Goal: Transaction & Acquisition: Download file/media

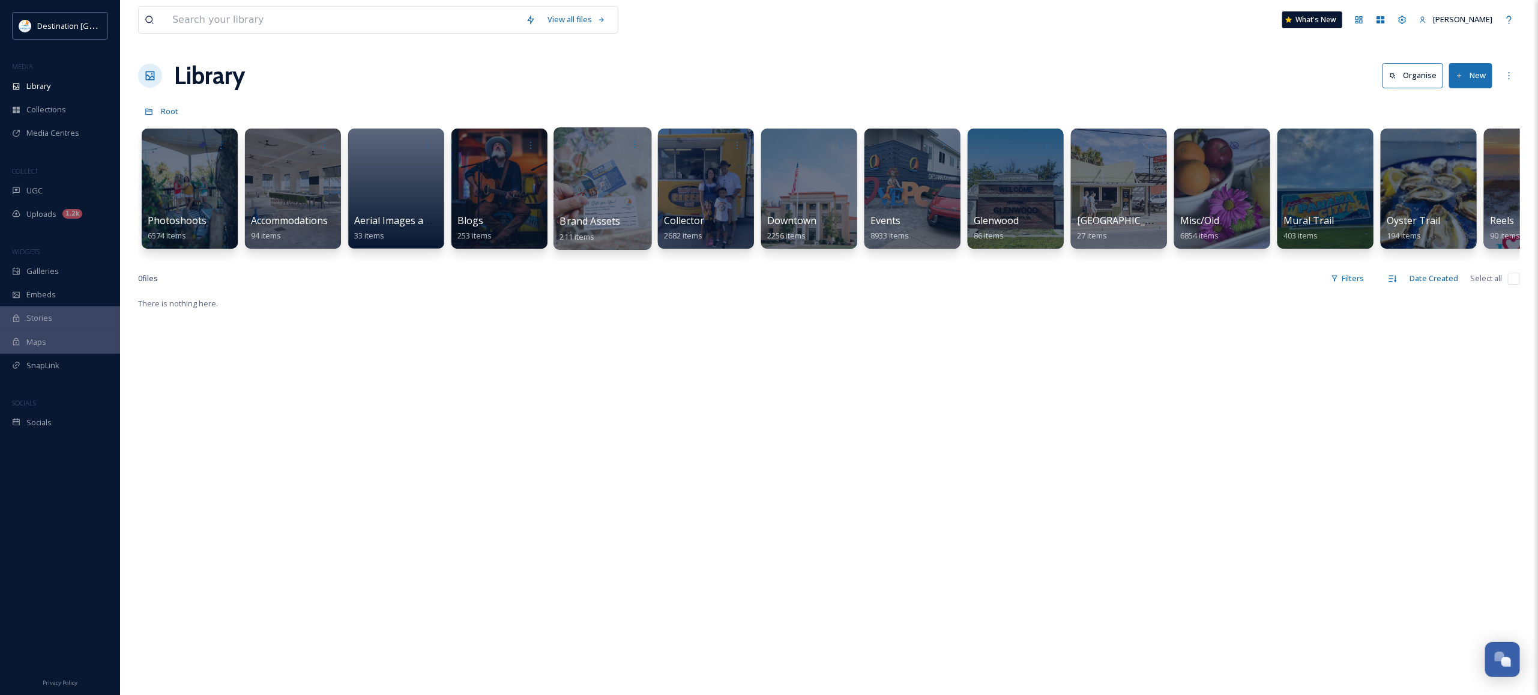
scroll to position [1049, 0]
click at [932, 220] on div "Events 8933 items" at bounding box center [913, 229] width 86 height 30
click at [911, 184] on div at bounding box center [912, 188] width 98 height 122
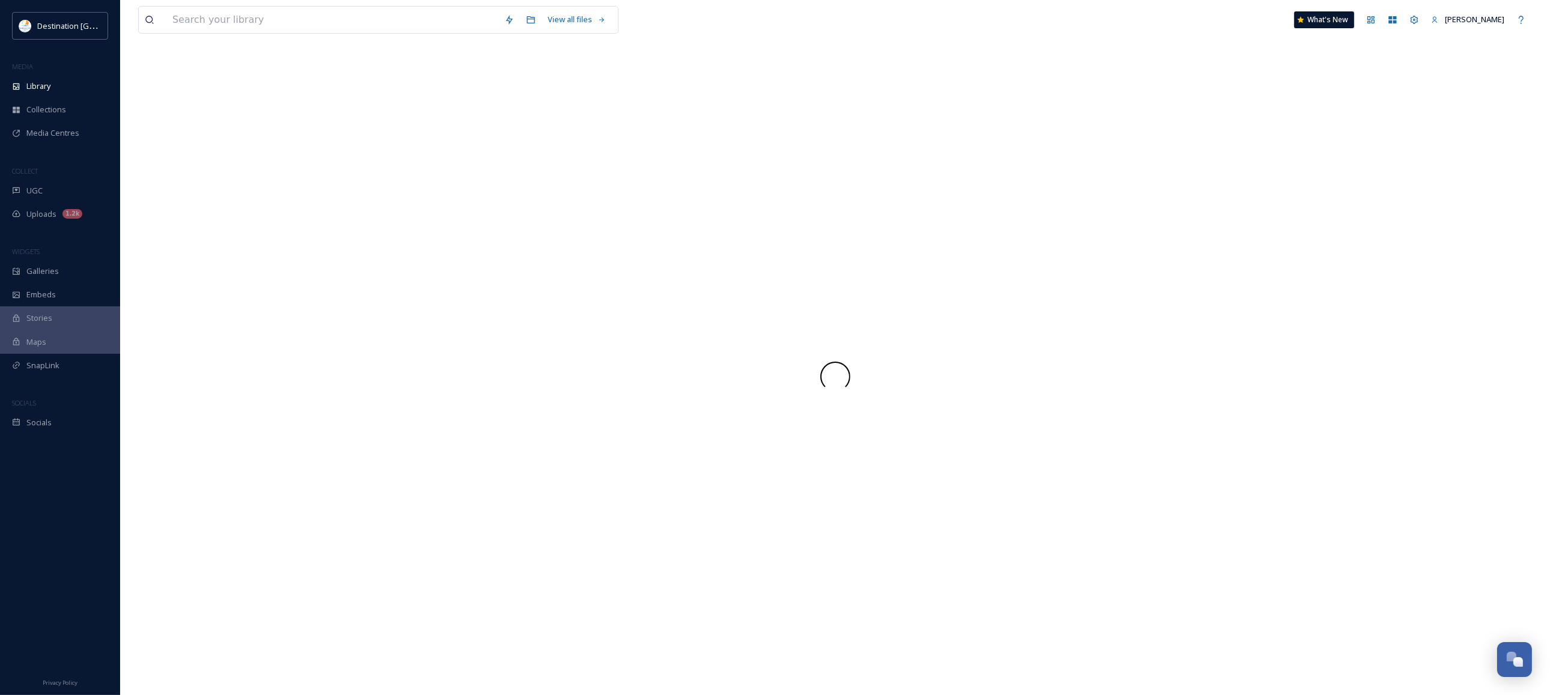
click at [911, 184] on div at bounding box center [834, 376] width 1393 height 637
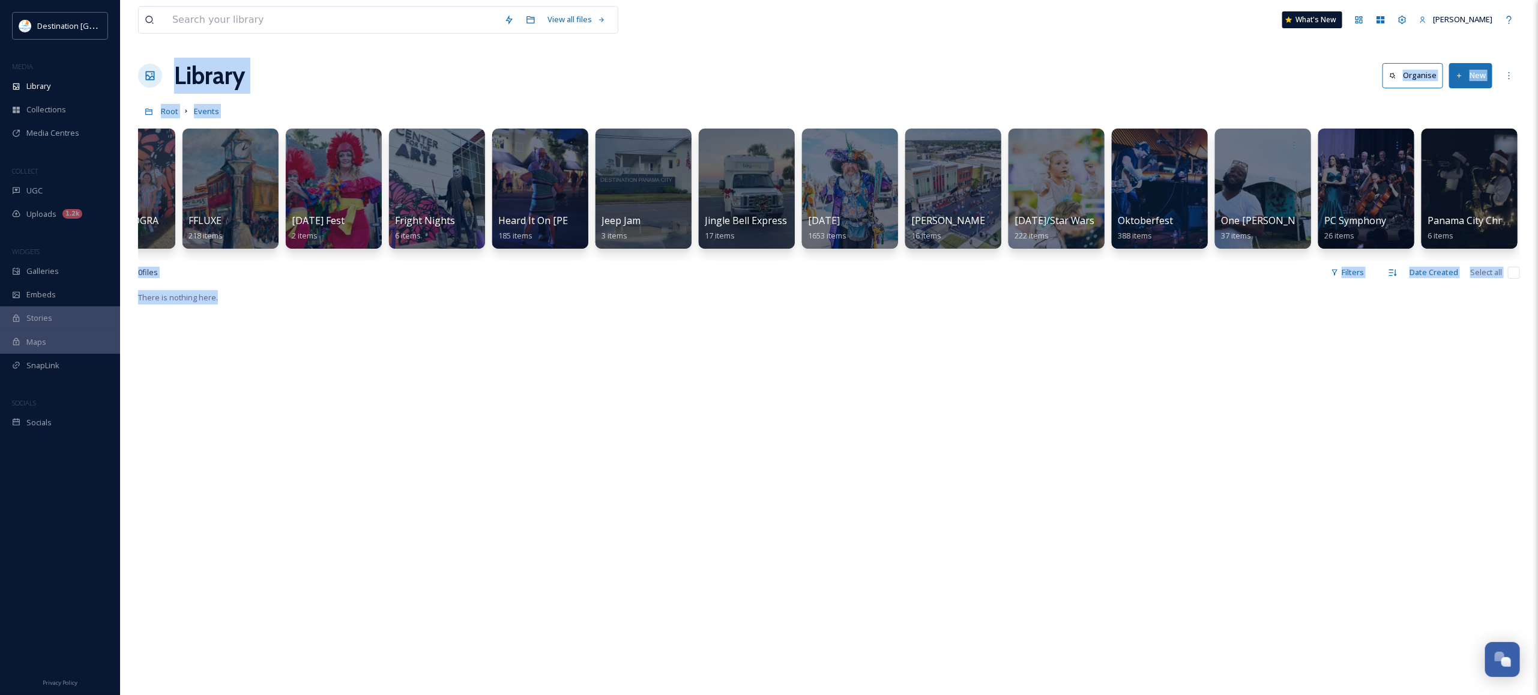
scroll to position [0, 1390]
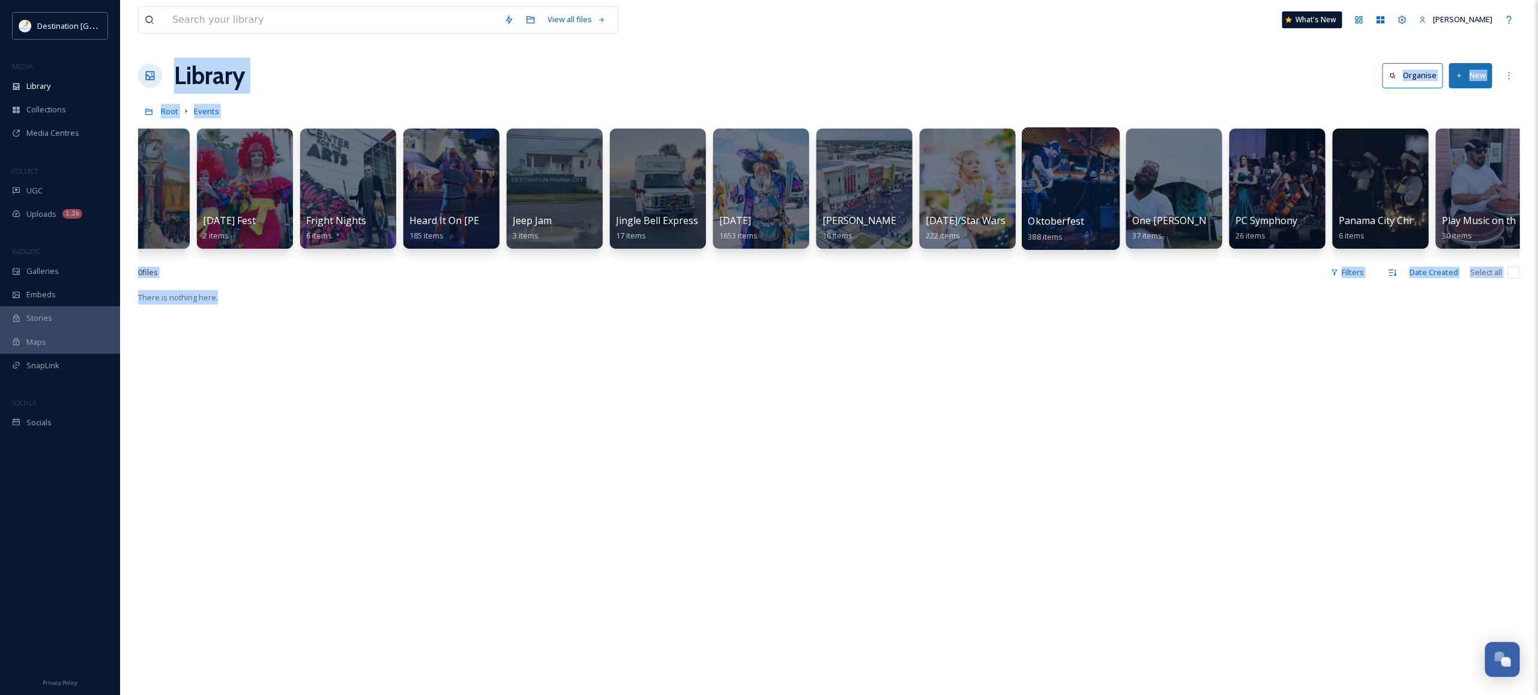
click at [1060, 188] on div at bounding box center [1071, 188] width 98 height 122
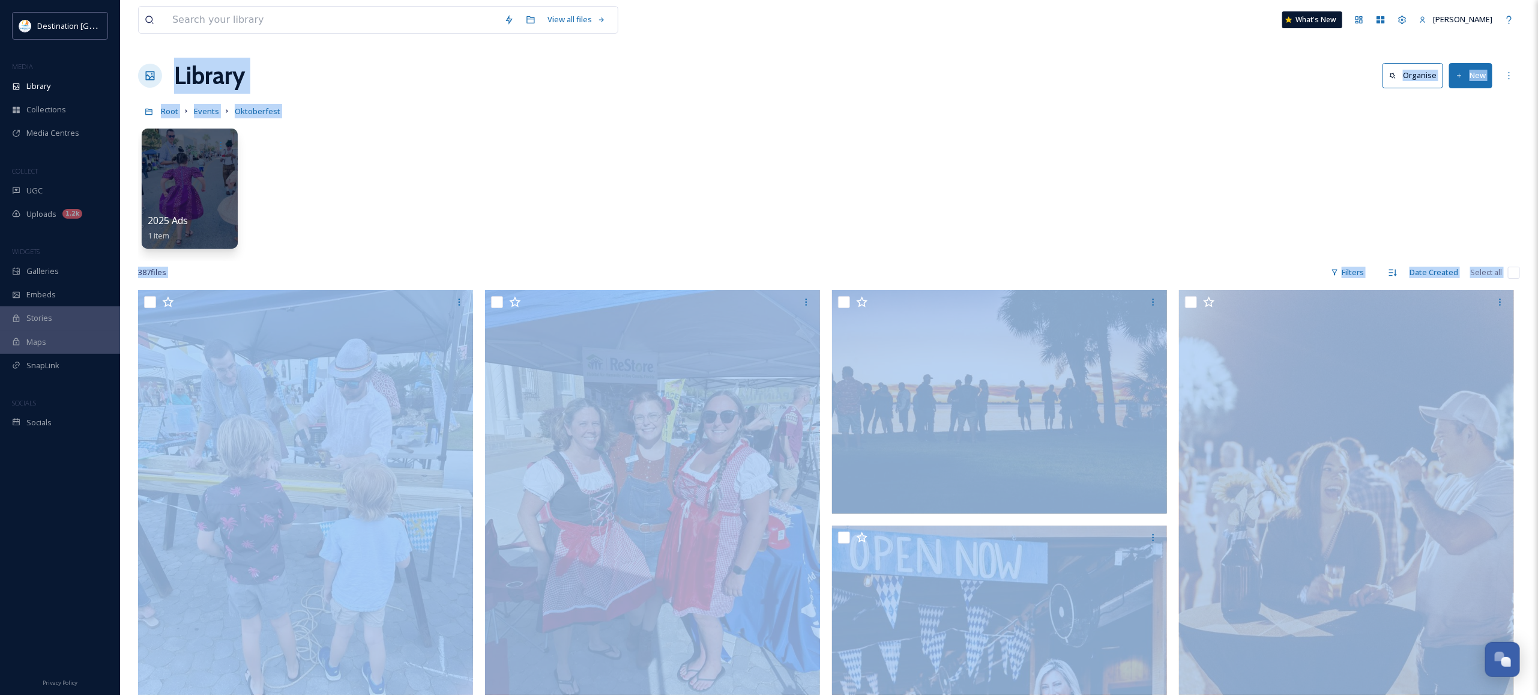
click at [1165, 163] on div "2025 Ads 1 item" at bounding box center [829, 191] width 1382 height 138
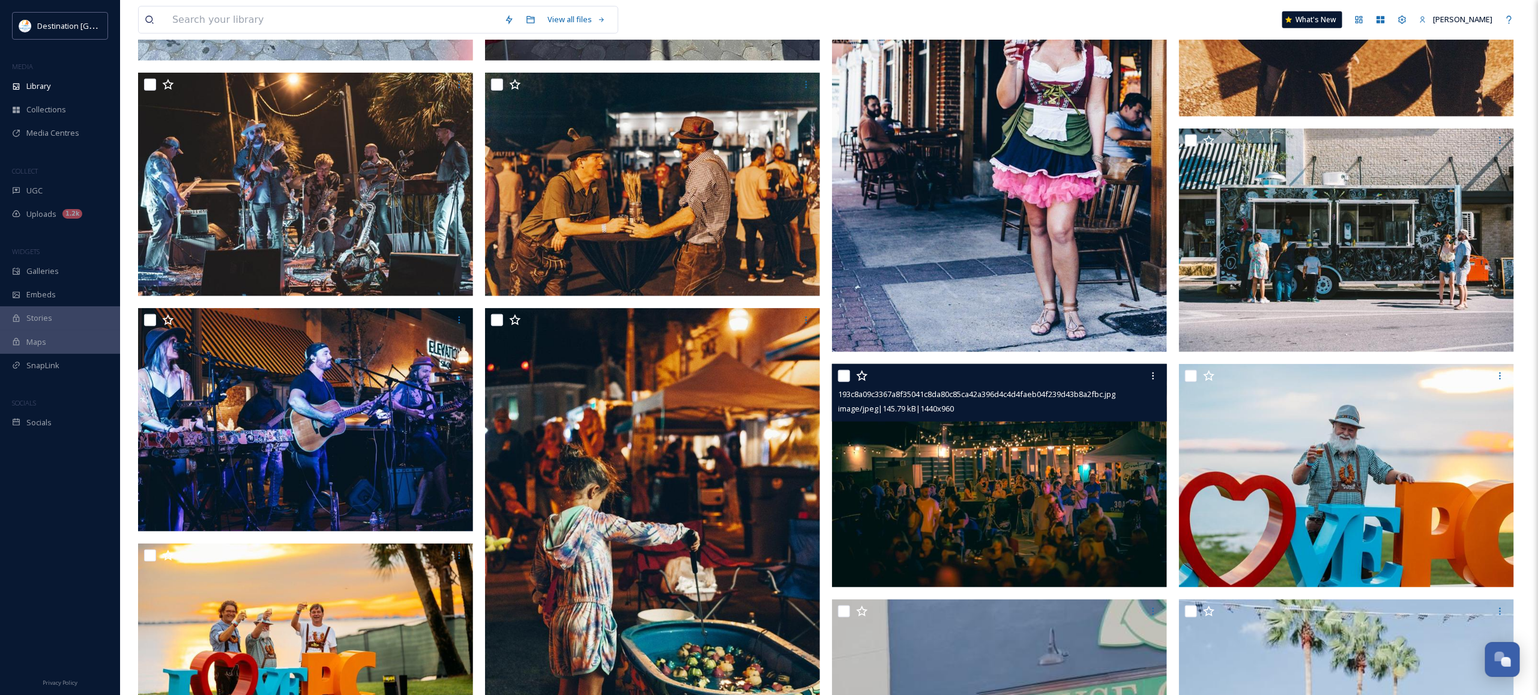
scroll to position [675, 0]
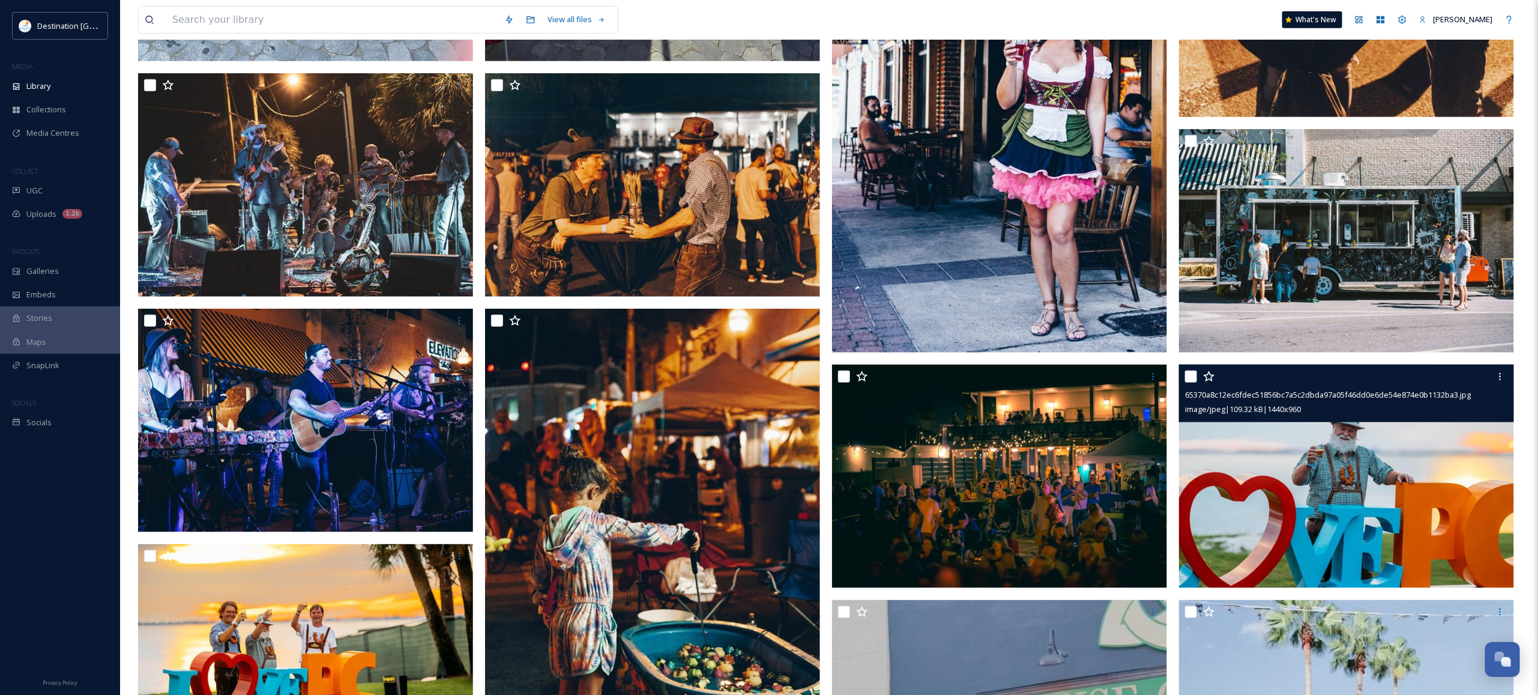
click at [1290, 479] on img at bounding box center [1346, 475] width 335 height 223
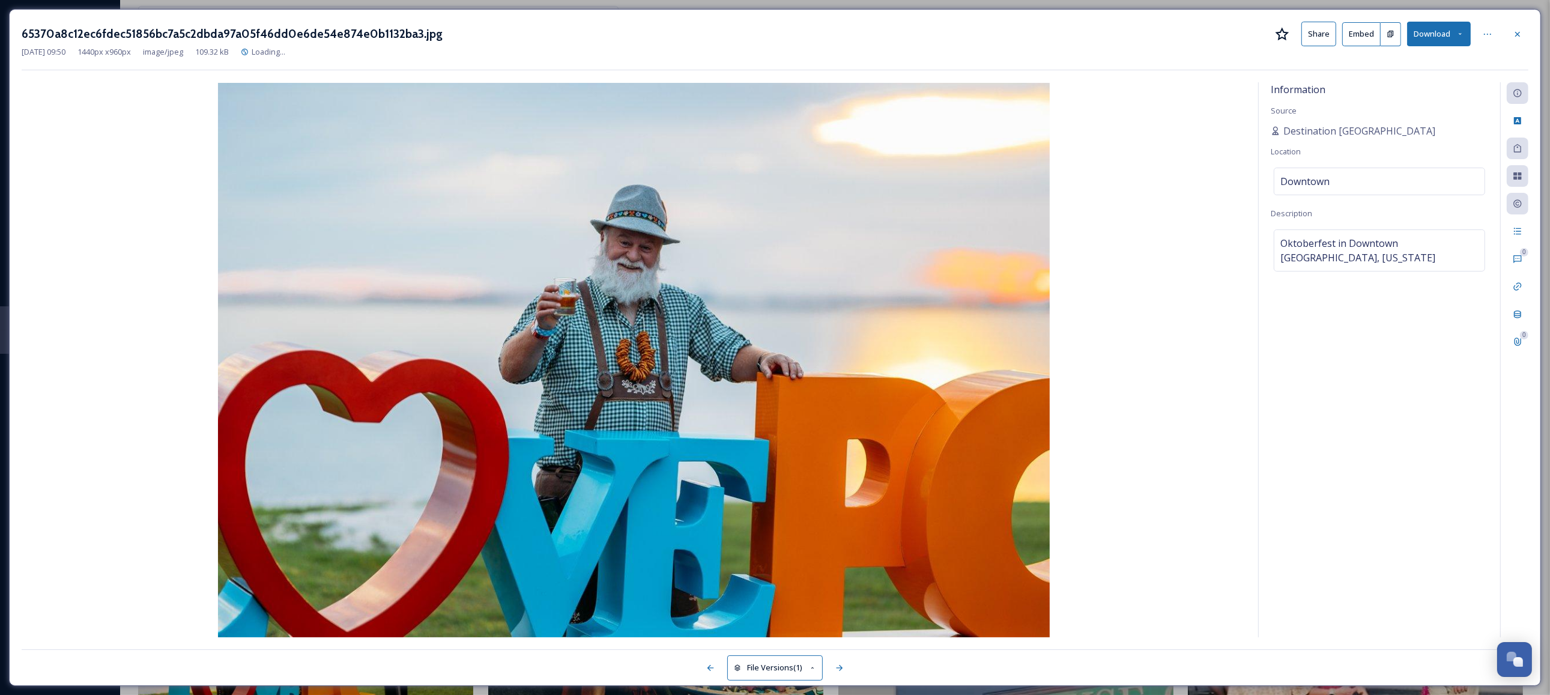
click at [1458, 34] on icon at bounding box center [1460, 34] width 8 height 8
click at [1438, 58] on span "Download Original (1440 x 960)" at bounding box center [1407, 61] width 109 height 11
click at [1442, 34] on button "Download" at bounding box center [1439, 34] width 64 height 25
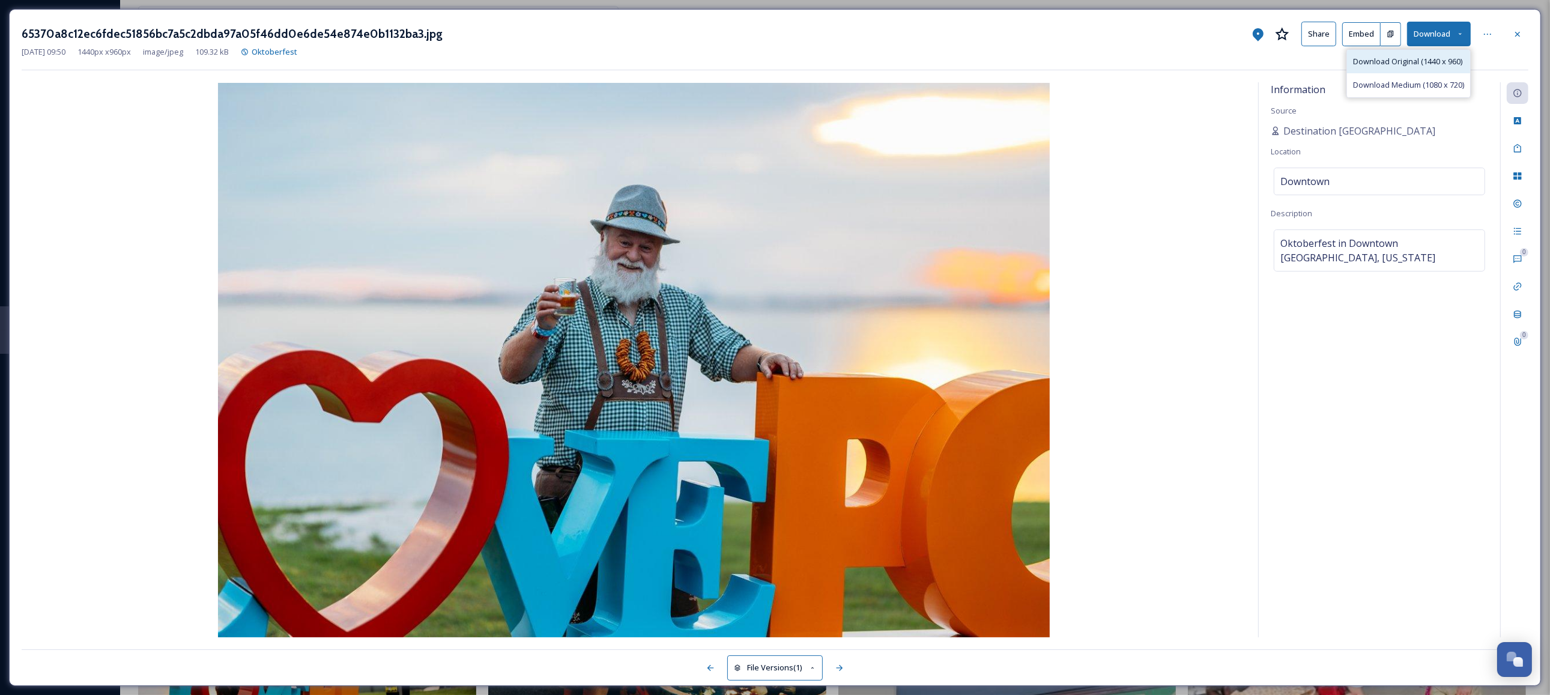
click at [1398, 69] on div "Download Original (1440 x 960)" at bounding box center [1408, 61] width 123 height 23
click at [282, 196] on img at bounding box center [634, 360] width 1224 height 554
click at [1520, 43] on div at bounding box center [1517, 34] width 22 height 22
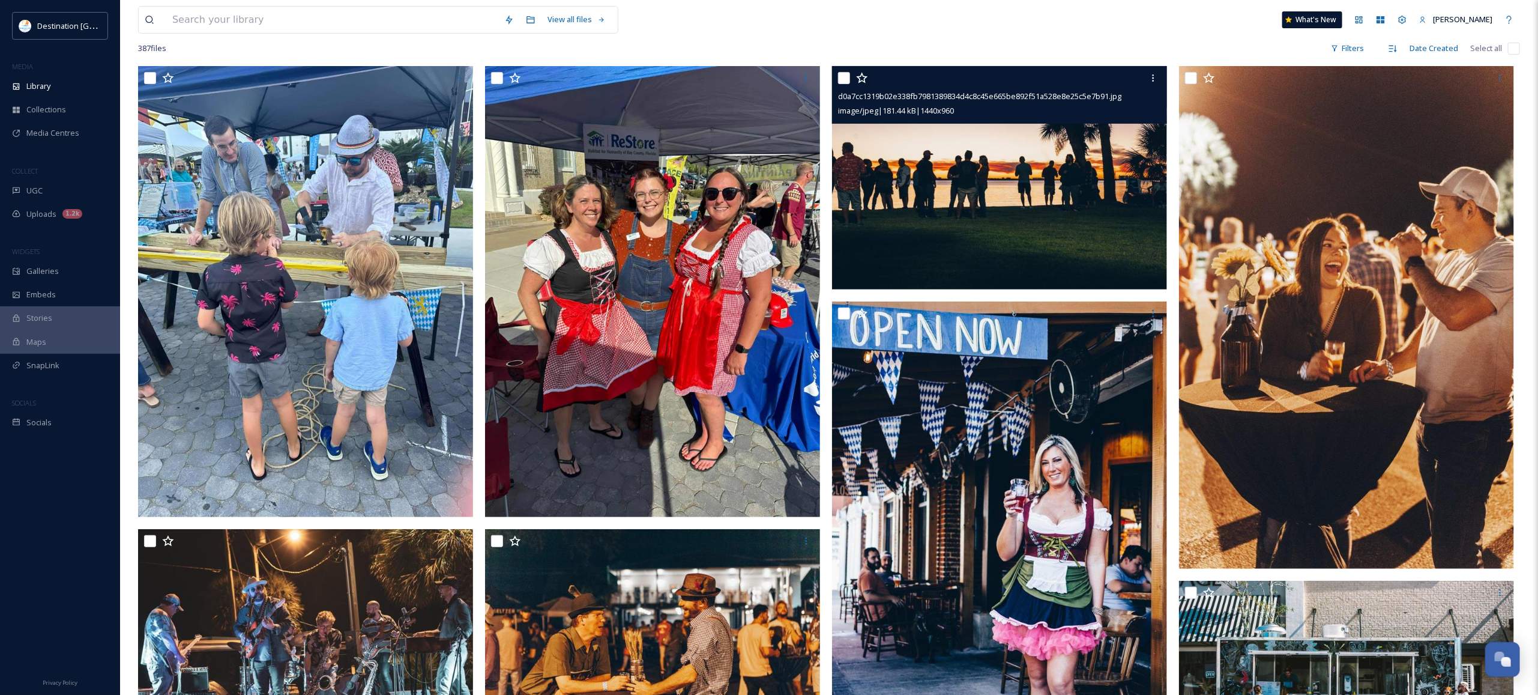
scroll to position [225, 0]
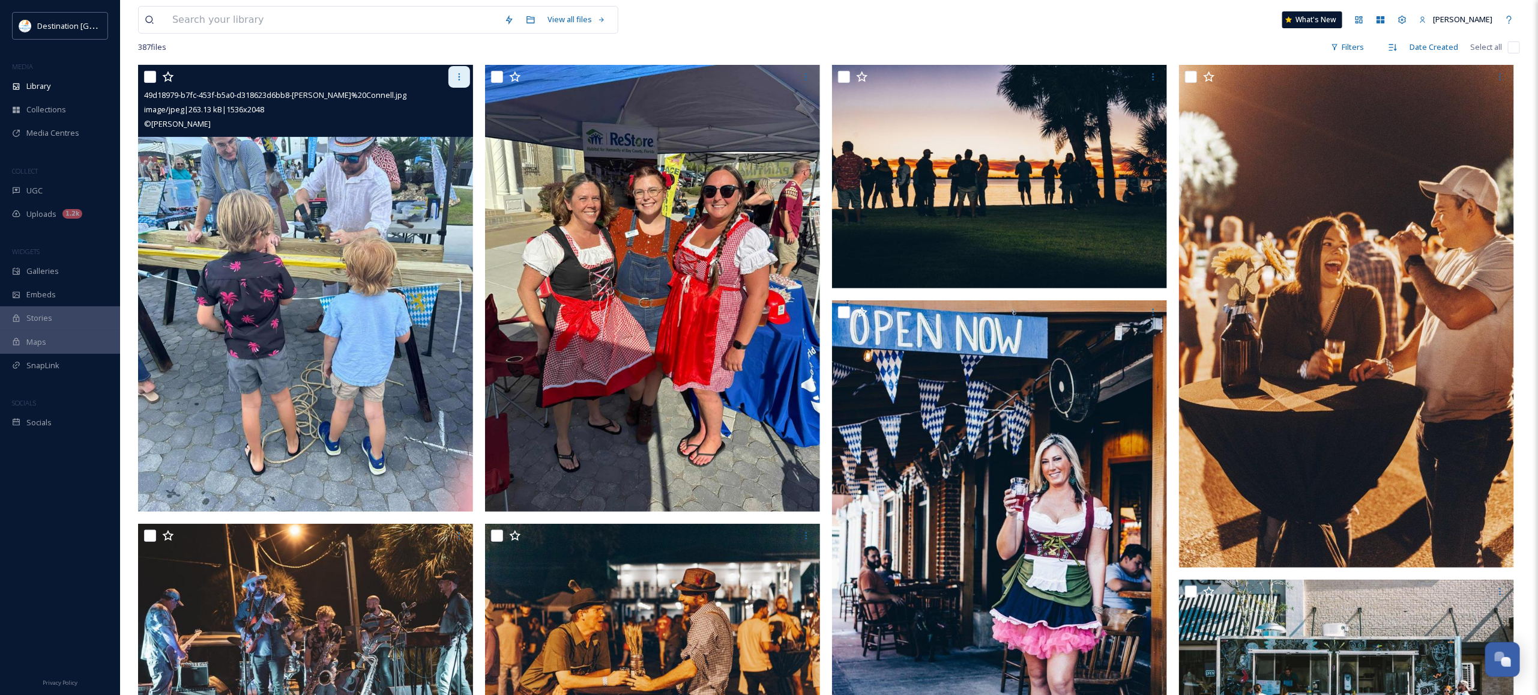
click at [459, 78] on icon at bounding box center [459, 77] width 10 height 10
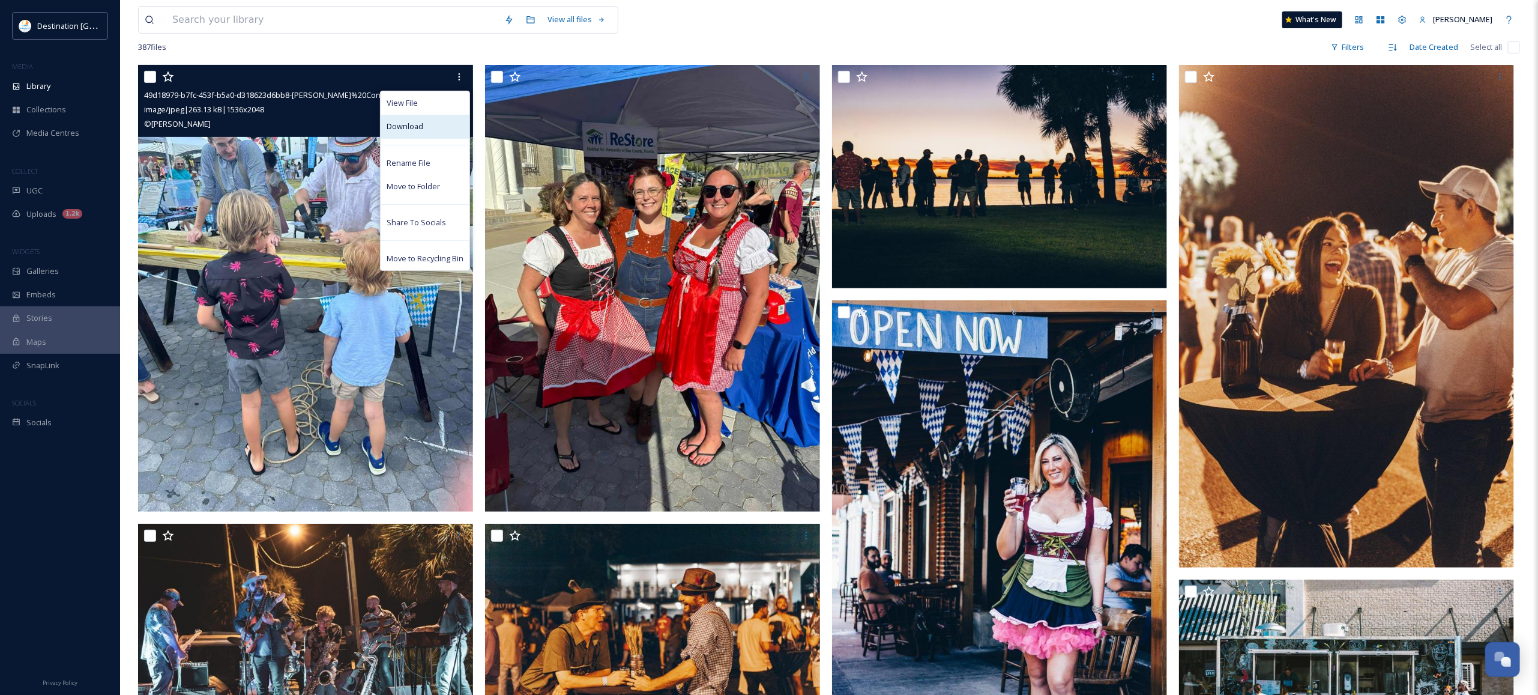
click at [419, 126] on span "Download" at bounding box center [405, 126] width 37 height 11
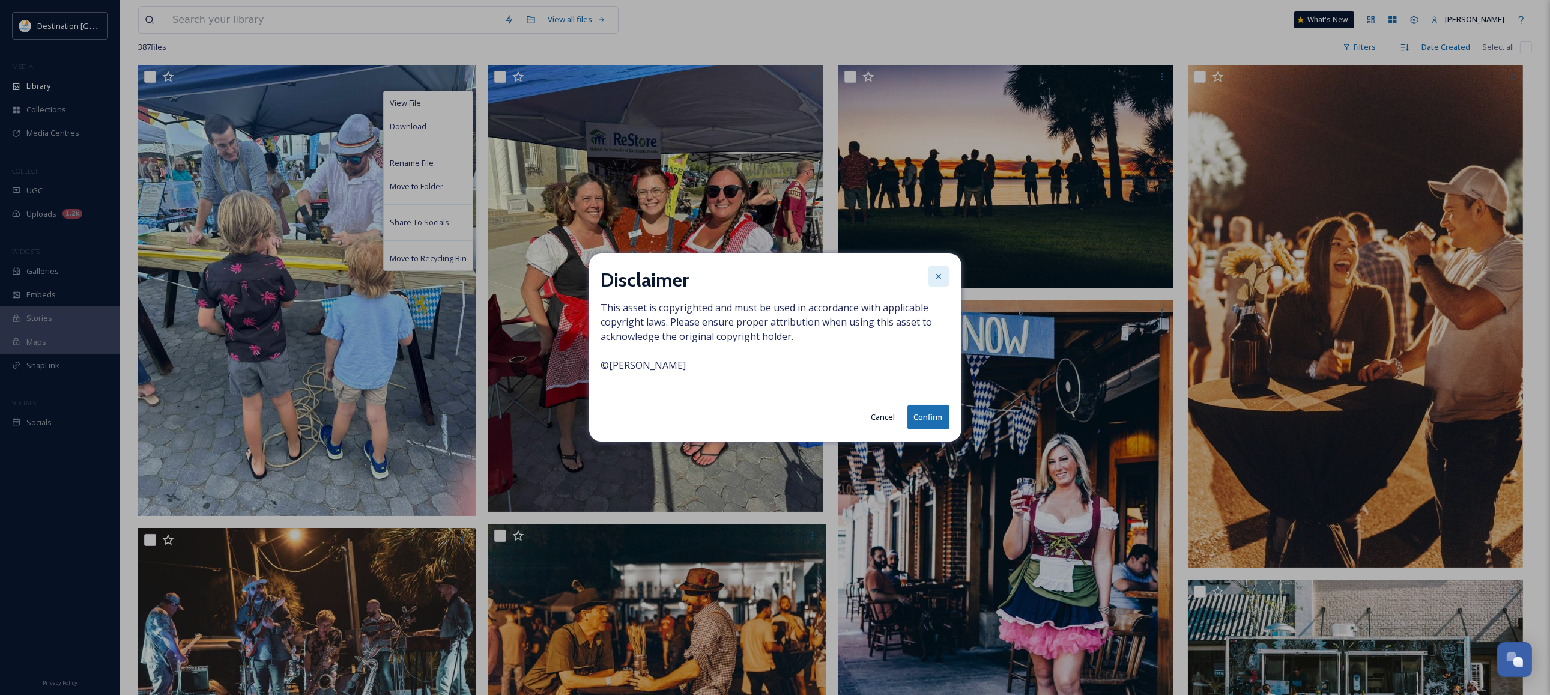
click at [938, 274] on icon at bounding box center [939, 276] width 10 height 10
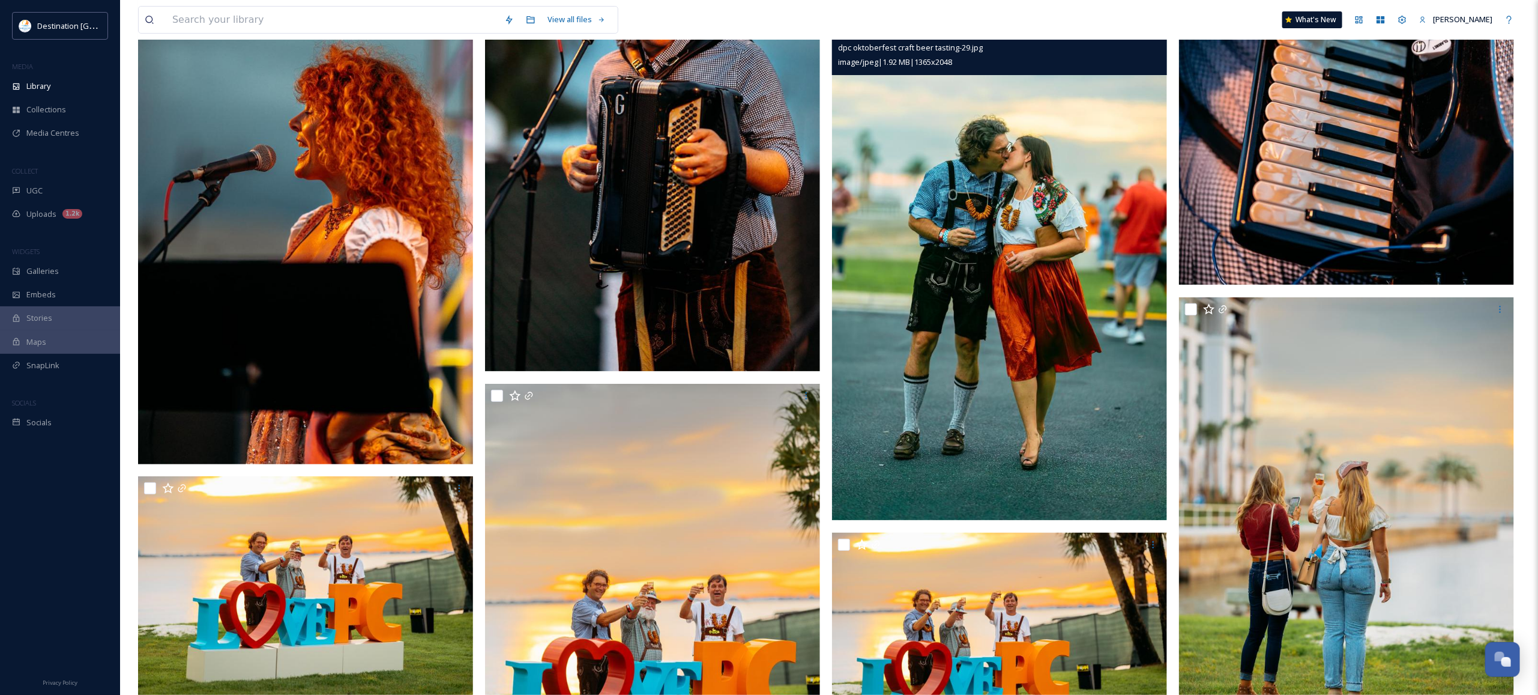
scroll to position [3077, 0]
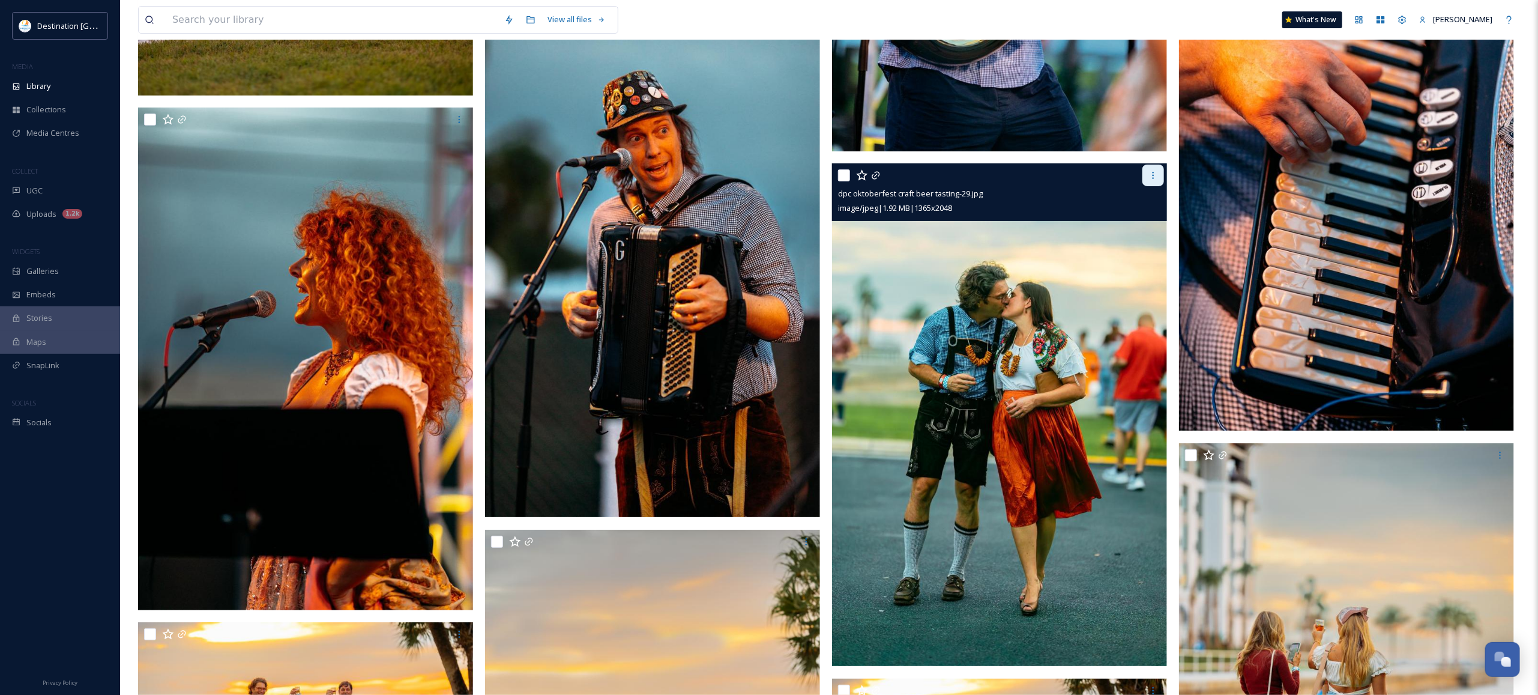
click at [1162, 176] on div at bounding box center [1154, 176] width 22 height 22
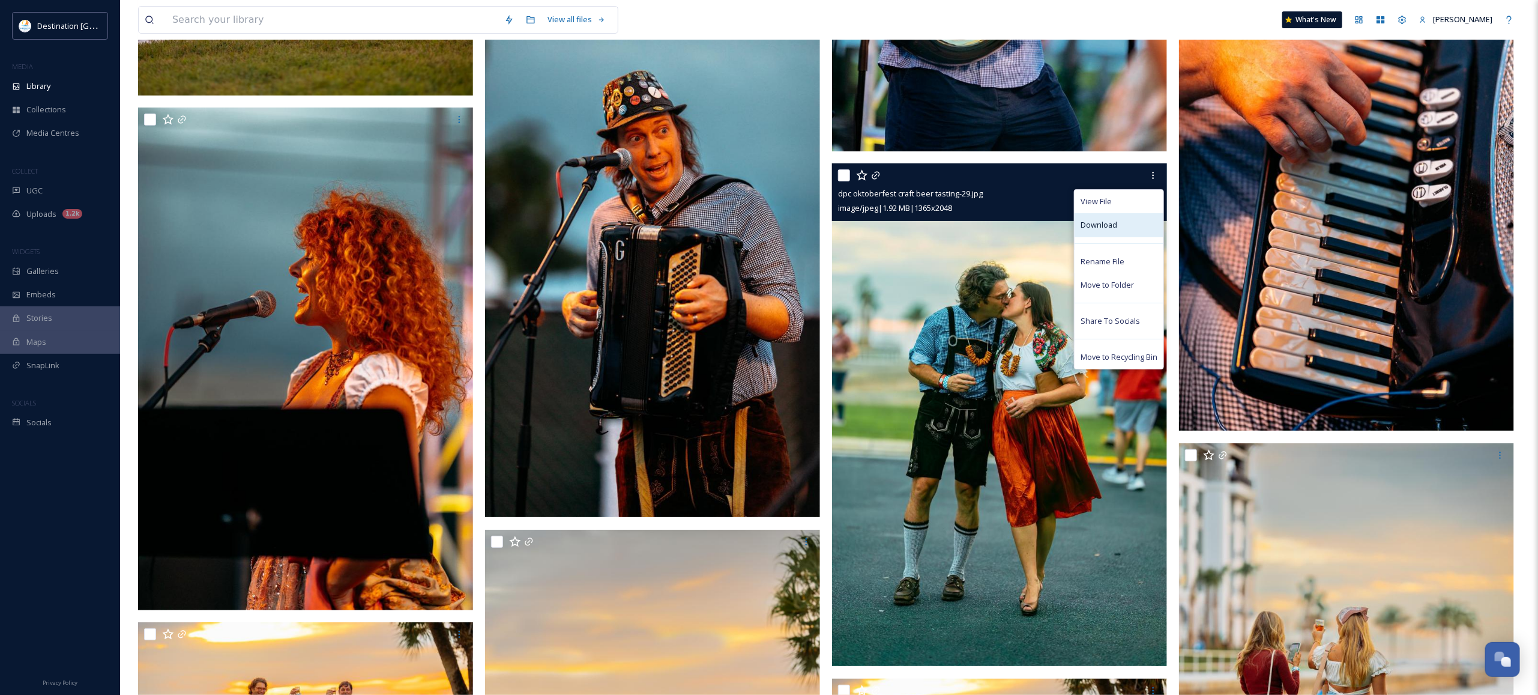
click at [1126, 225] on div "Download" at bounding box center [1119, 224] width 89 height 23
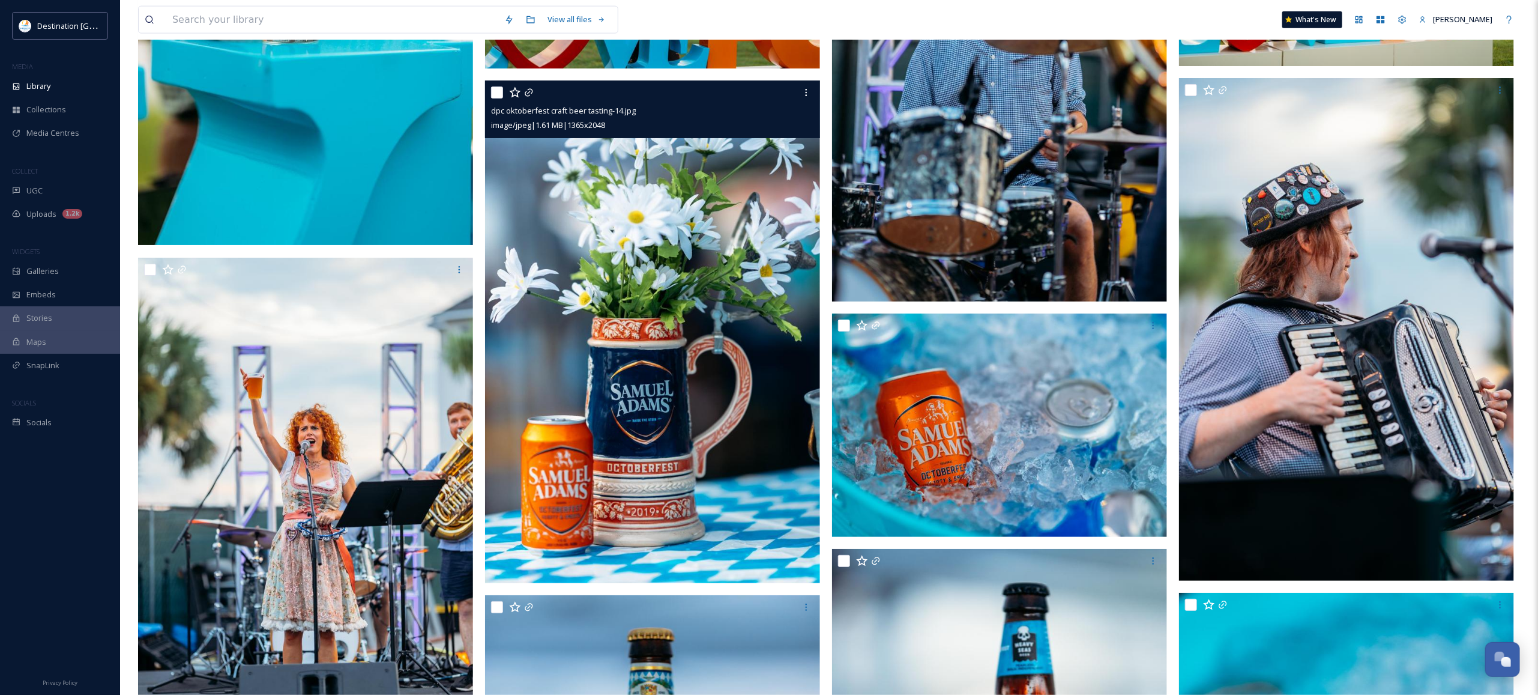
scroll to position [4128, 0]
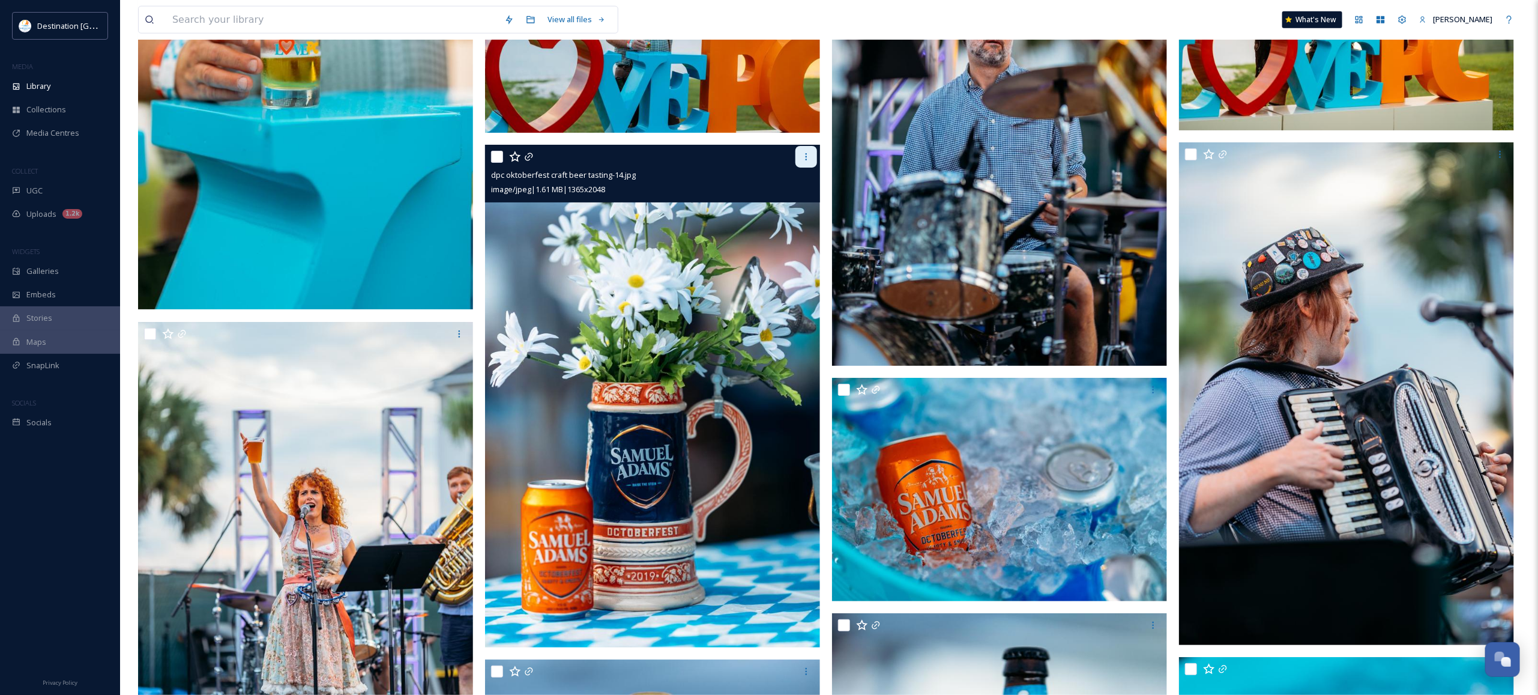
click at [805, 160] on icon at bounding box center [807, 157] width 10 height 10
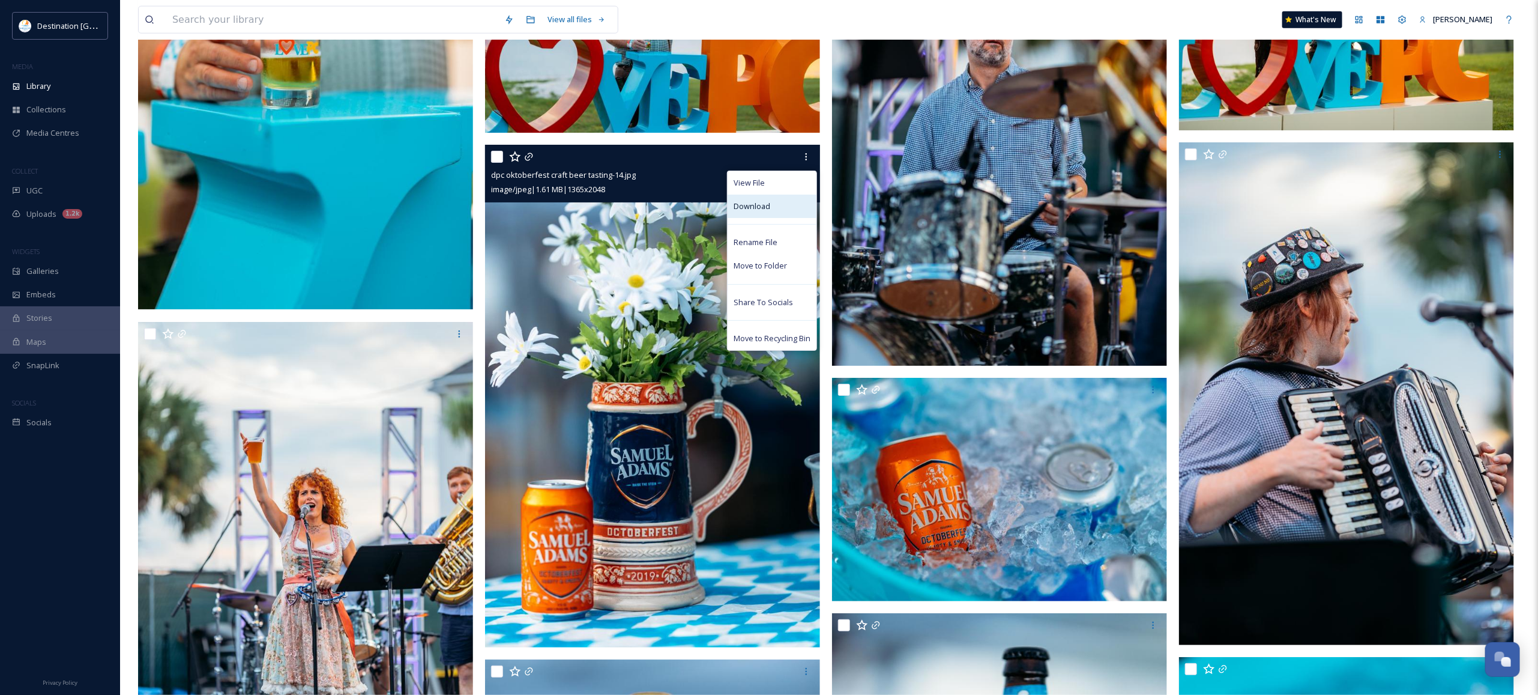
click at [771, 212] on div "Download" at bounding box center [772, 206] width 89 height 23
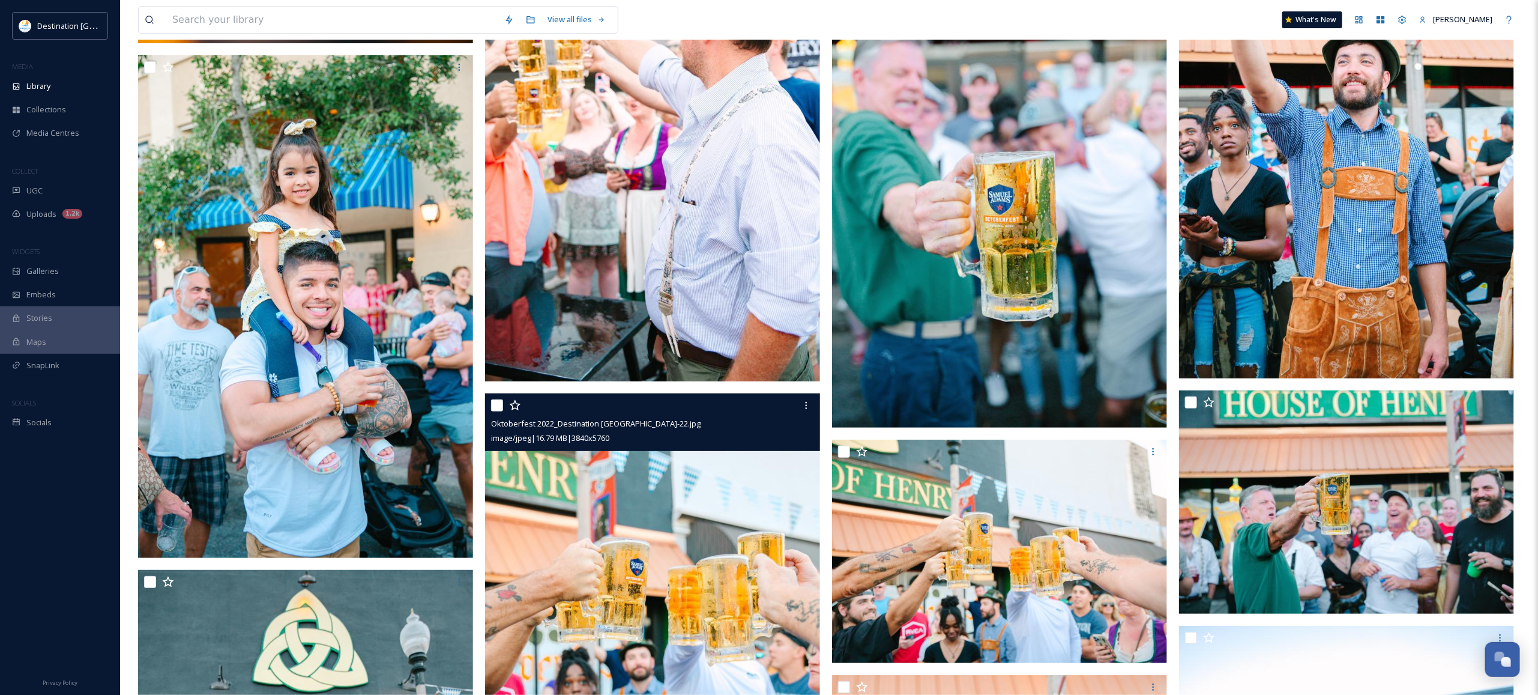
scroll to position [6379, 0]
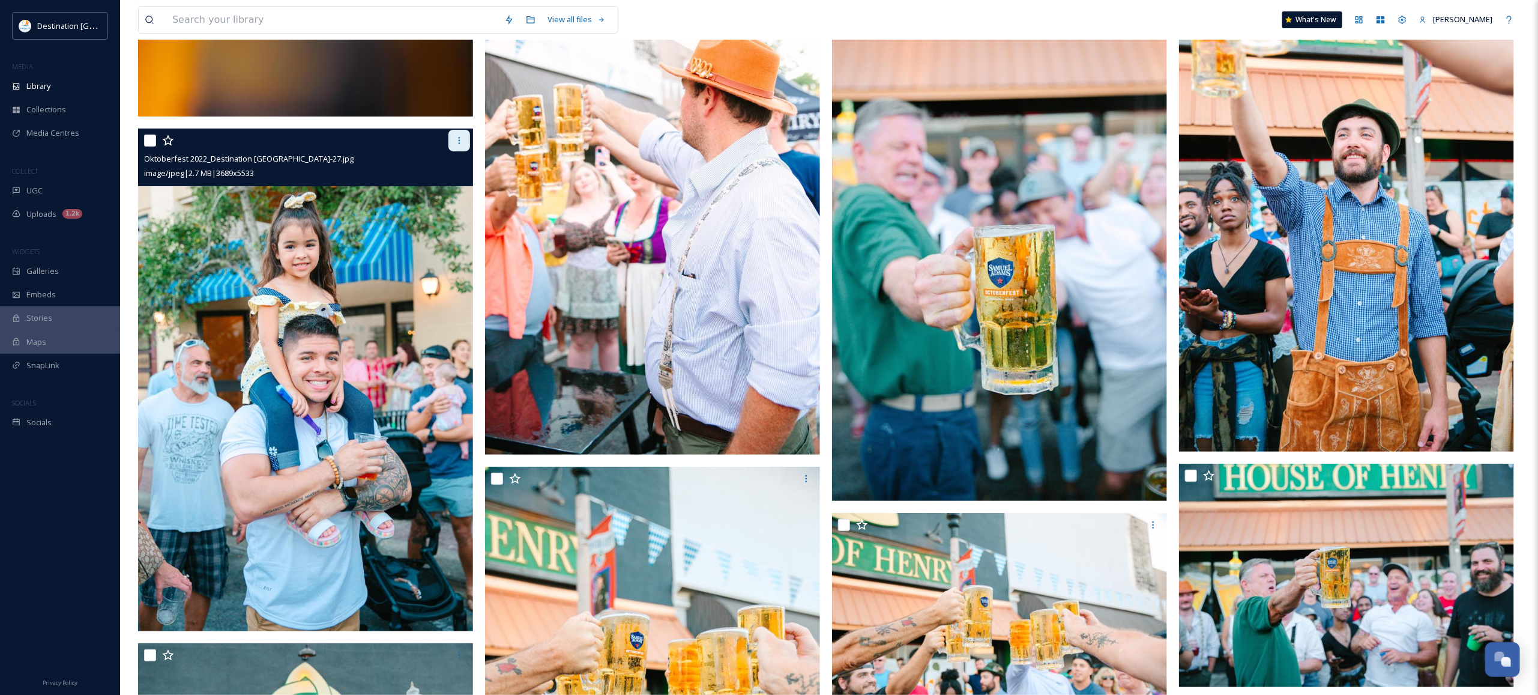
click at [454, 142] on icon at bounding box center [459, 141] width 10 height 10
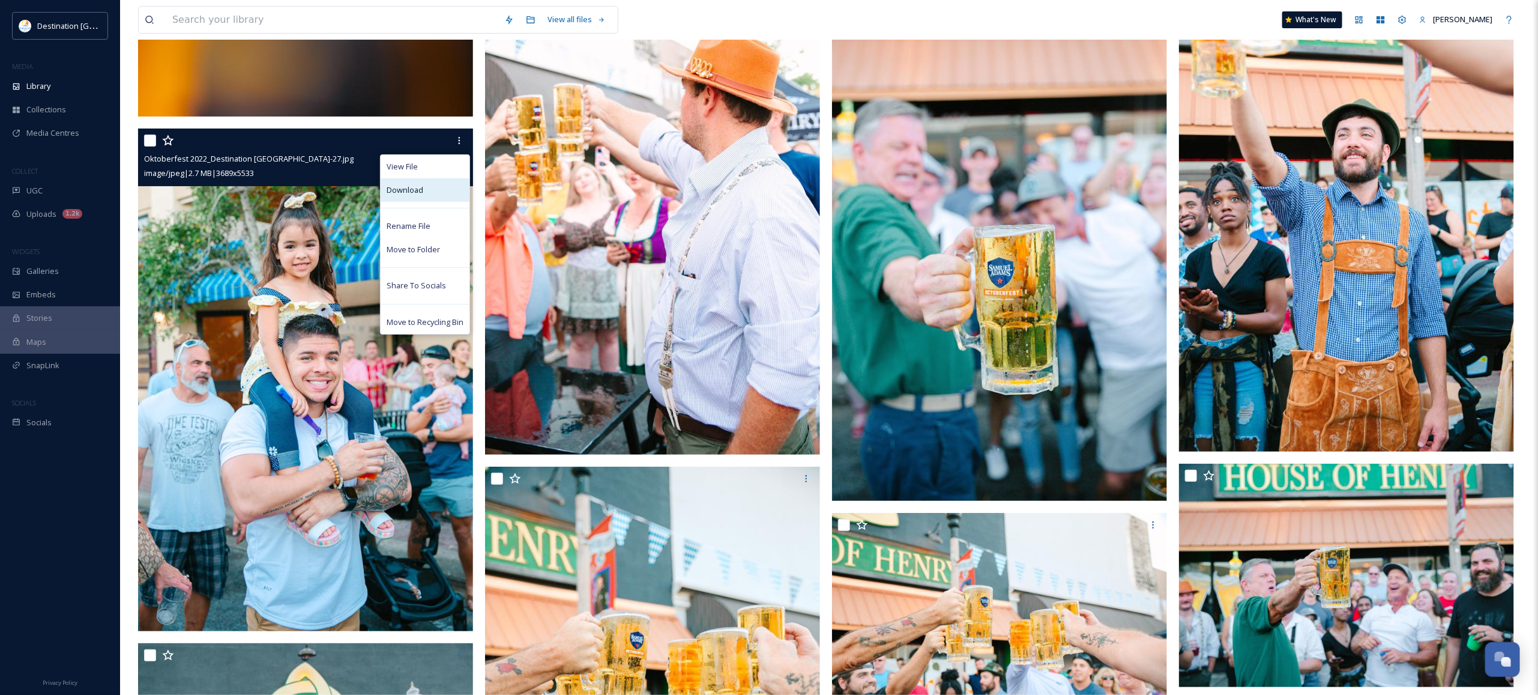
click at [431, 191] on div "Download" at bounding box center [425, 189] width 89 height 23
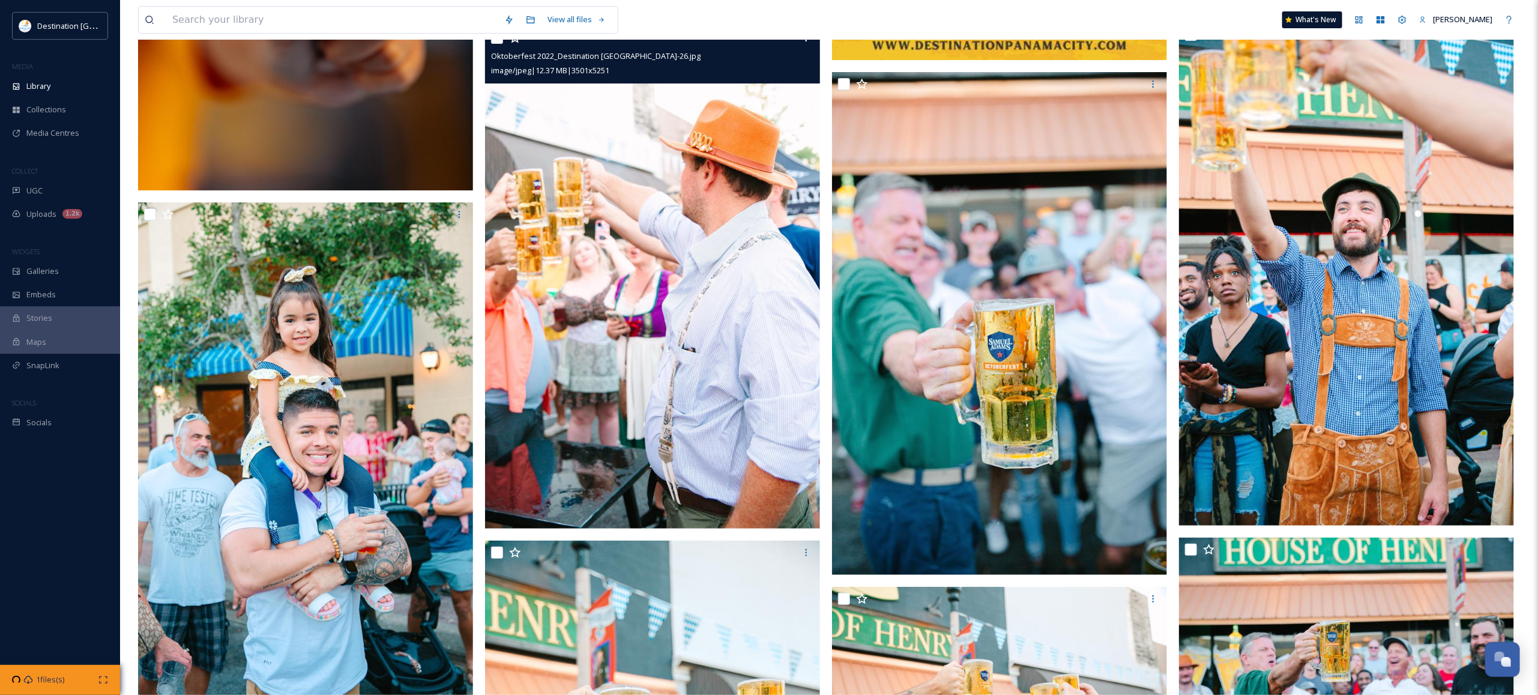
scroll to position [6229, 0]
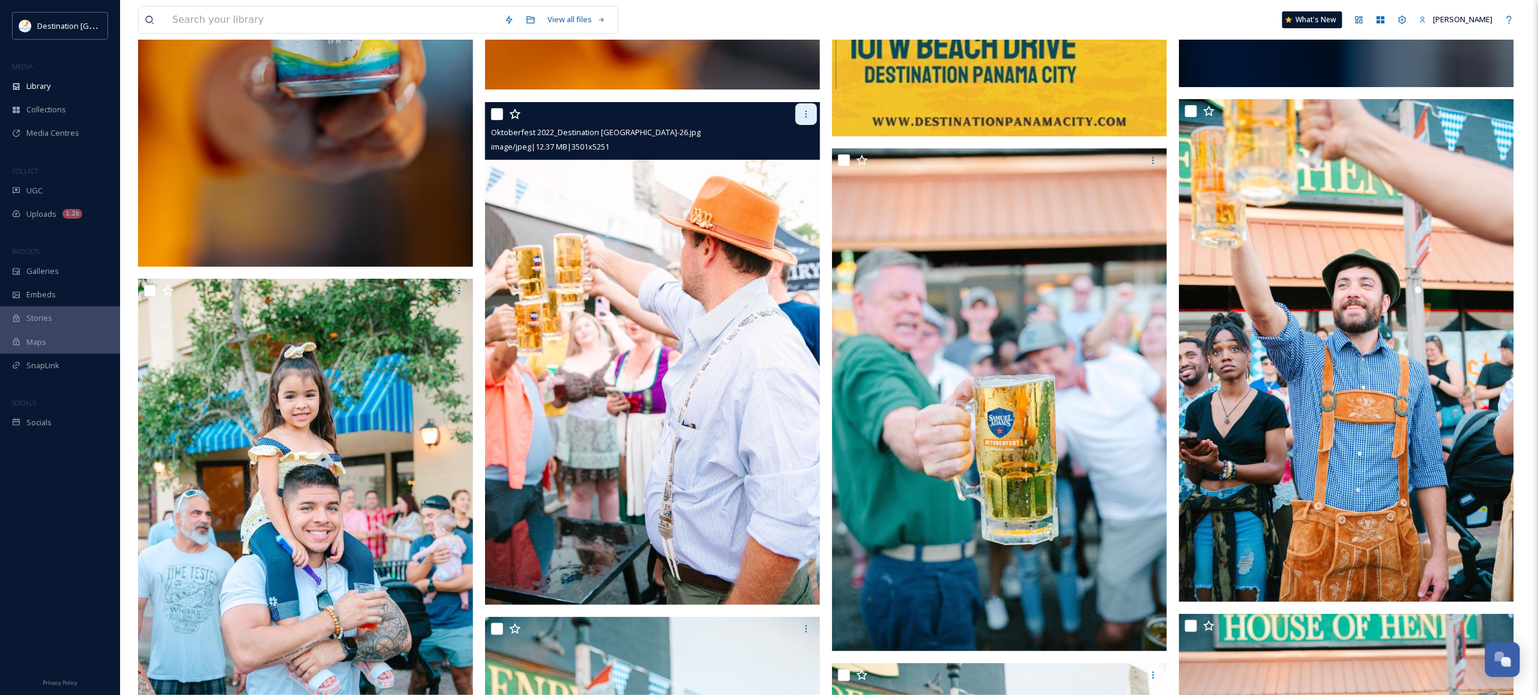
click at [811, 115] on icon at bounding box center [807, 114] width 10 height 10
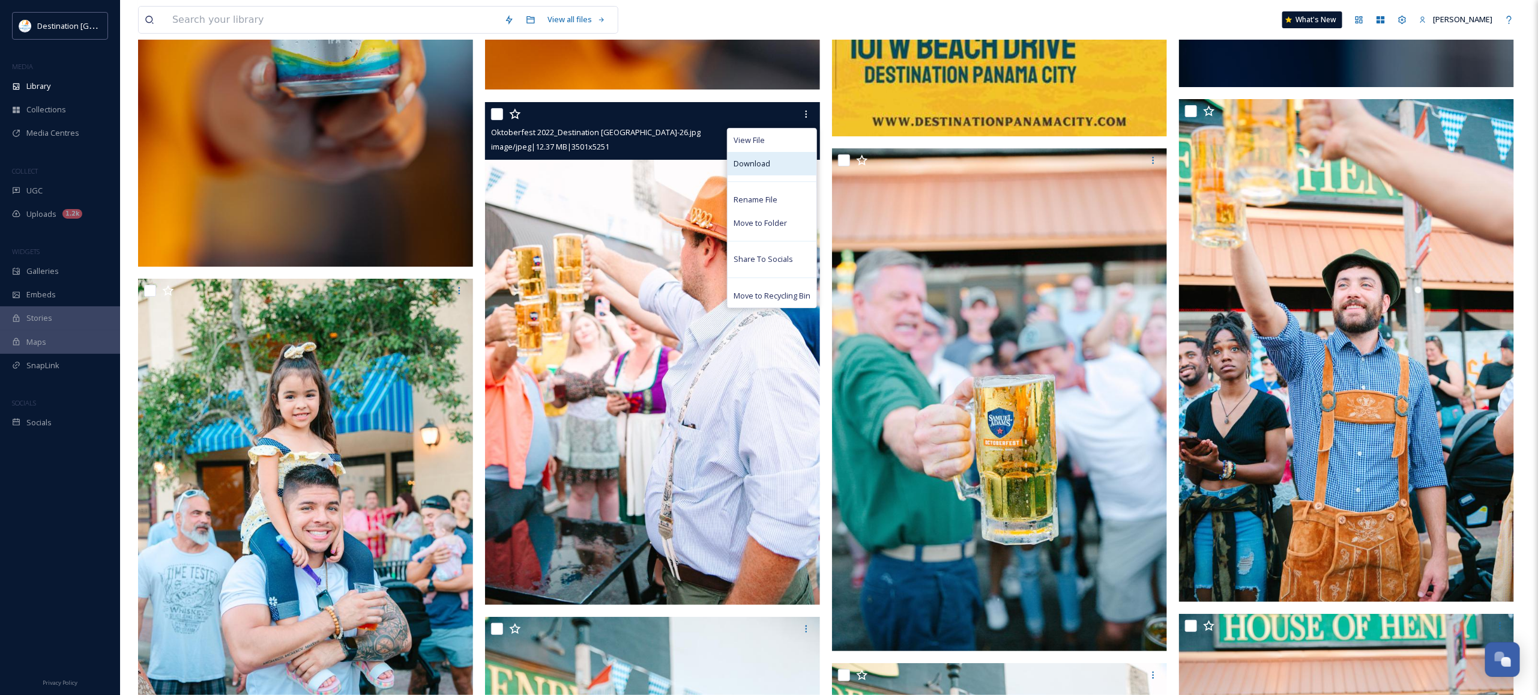
click at [776, 161] on div "Download" at bounding box center [772, 163] width 89 height 23
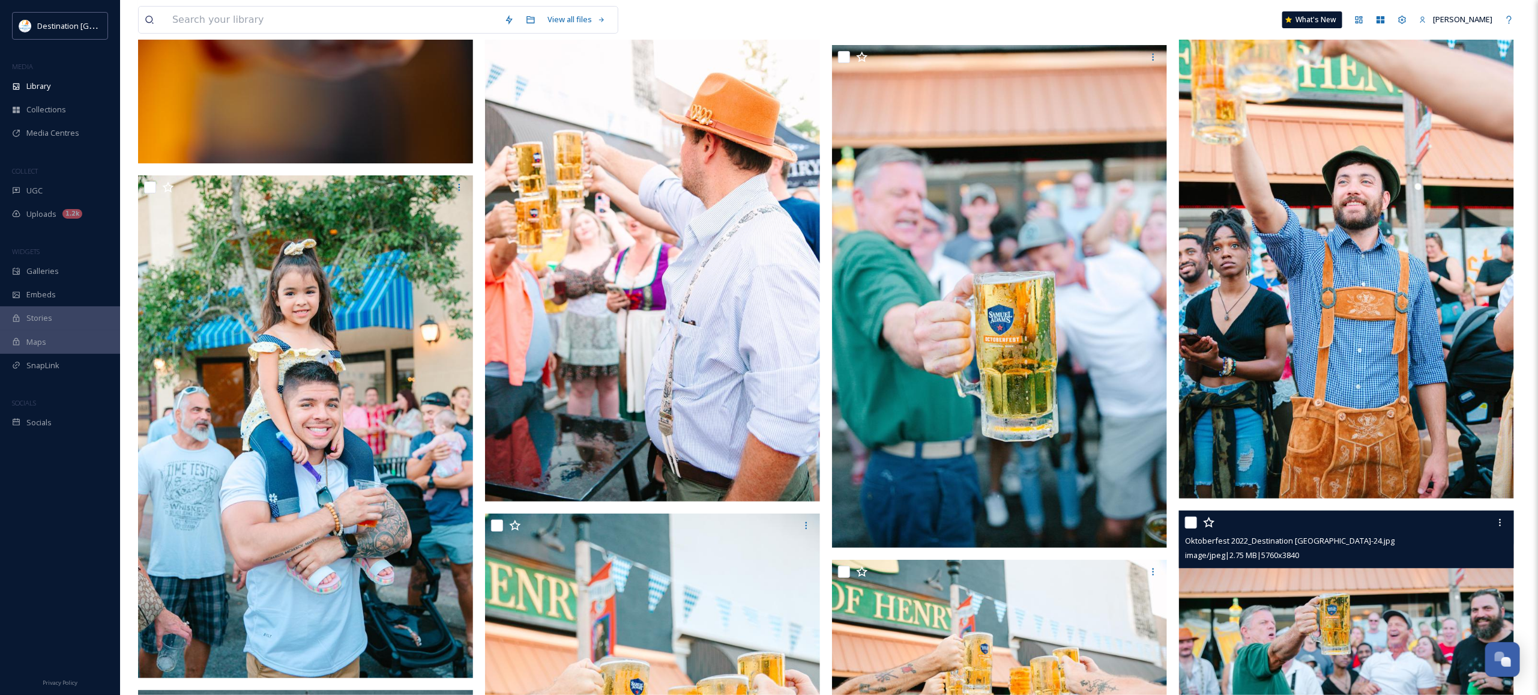
scroll to position [6154, 0]
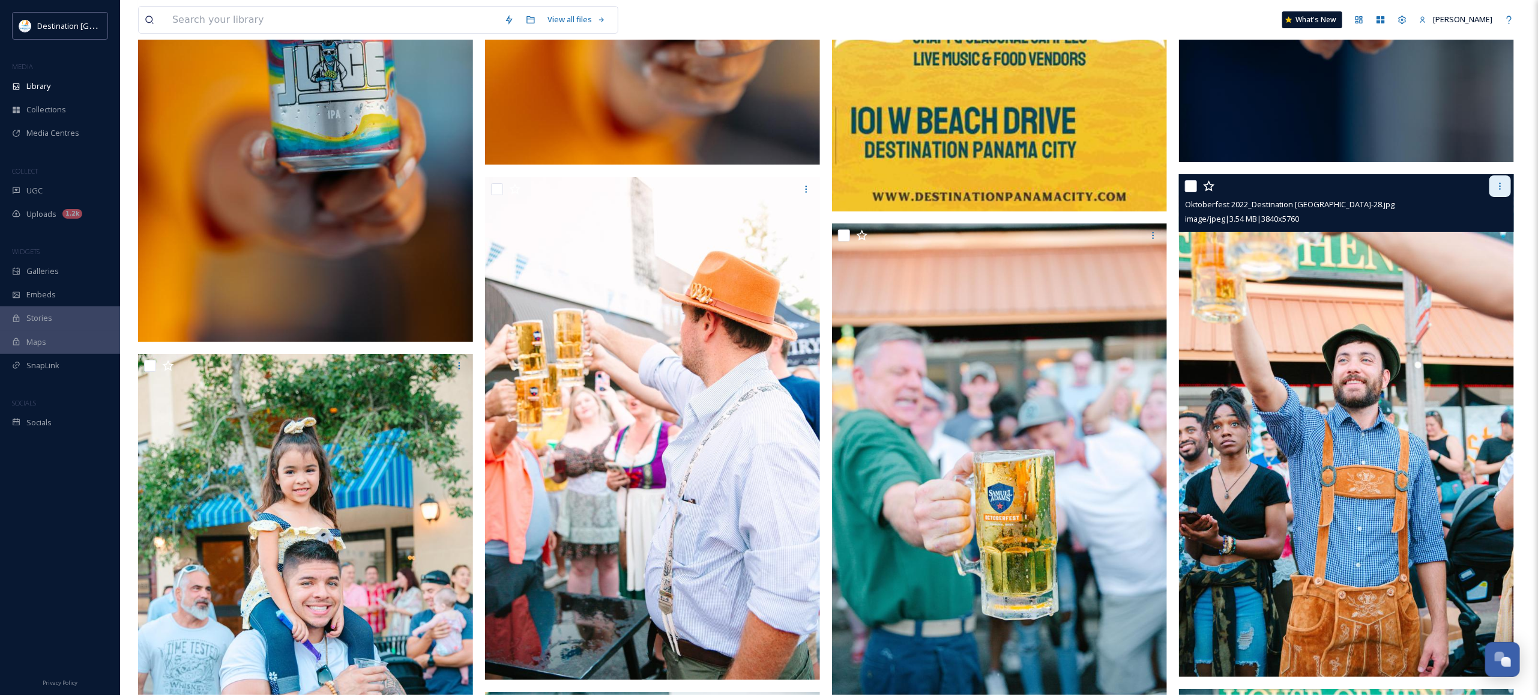
click at [1509, 193] on div at bounding box center [1501, 186] width 22 height 22
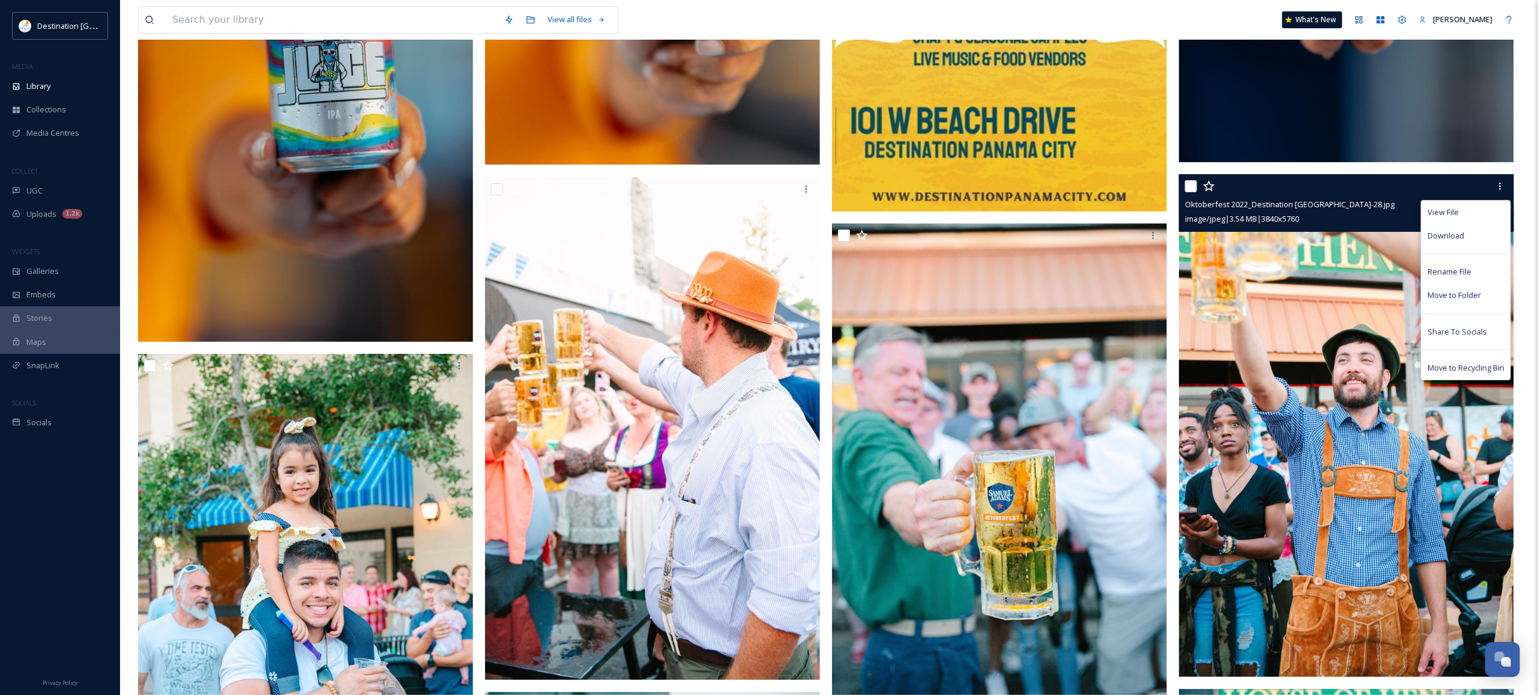
drag, startPoint x: 1460, startPoint y: 231, endPoint x: 1436, endPoint y: 238, distance: 25.1
click at [1460, 231] on span "Download" at bounding box center [1446, 235] width 37 height 11
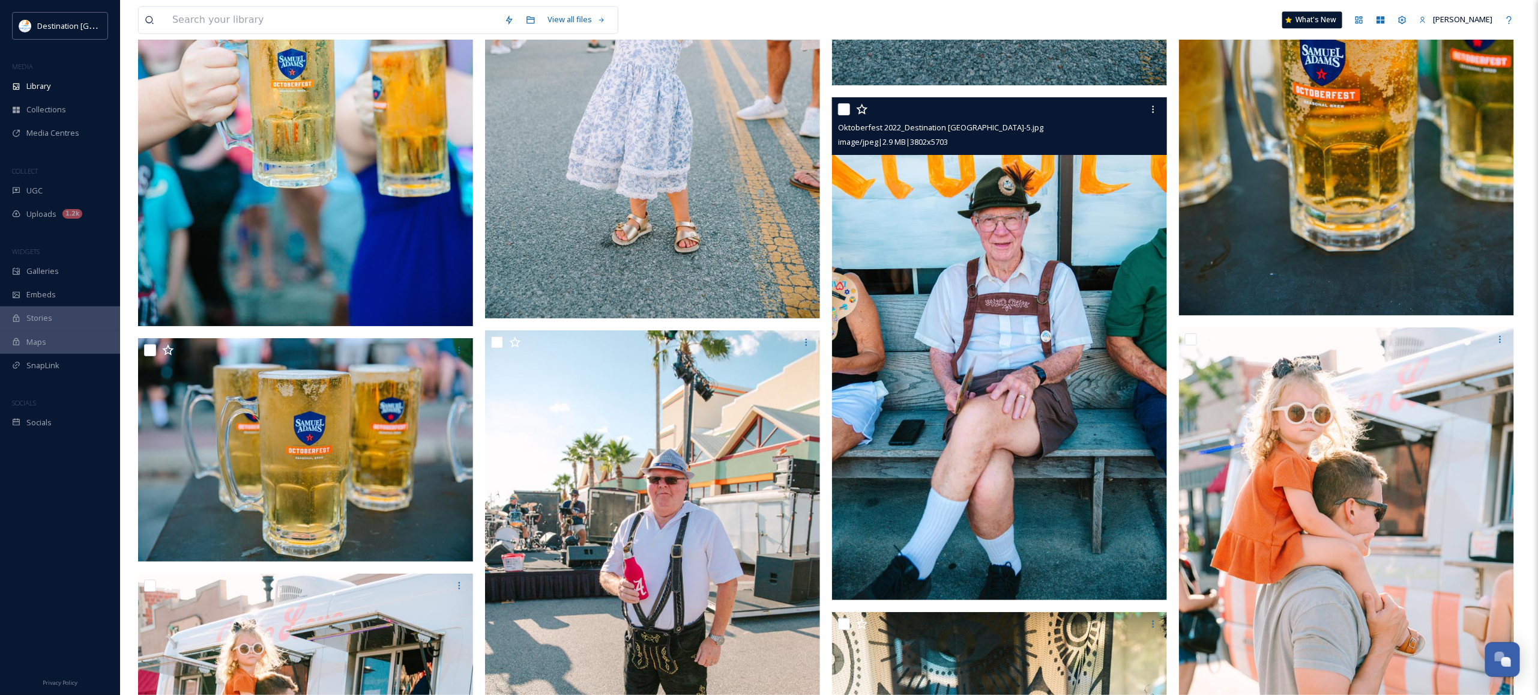
scroll to position [8180, 0]
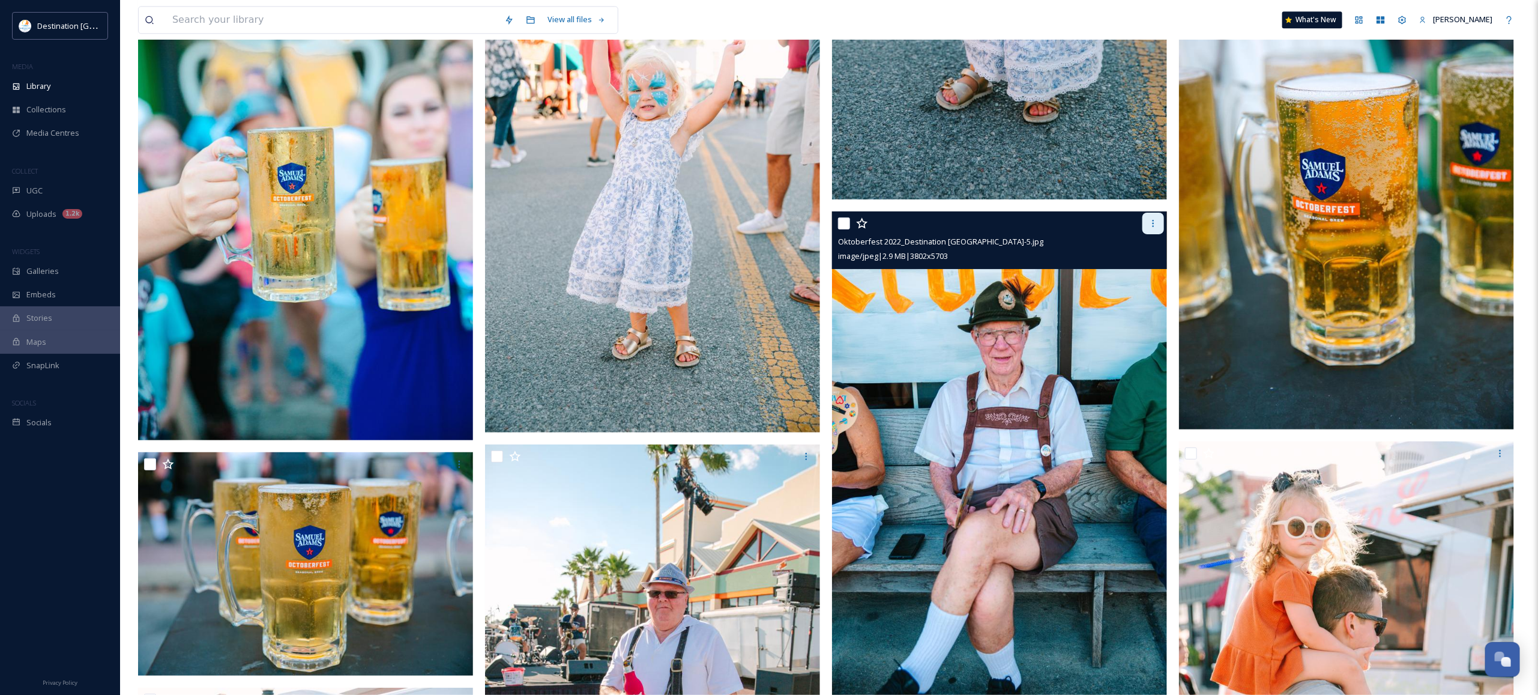
click at [1162, 222] on div at bounding box center [1154, 224] width 22 height 22
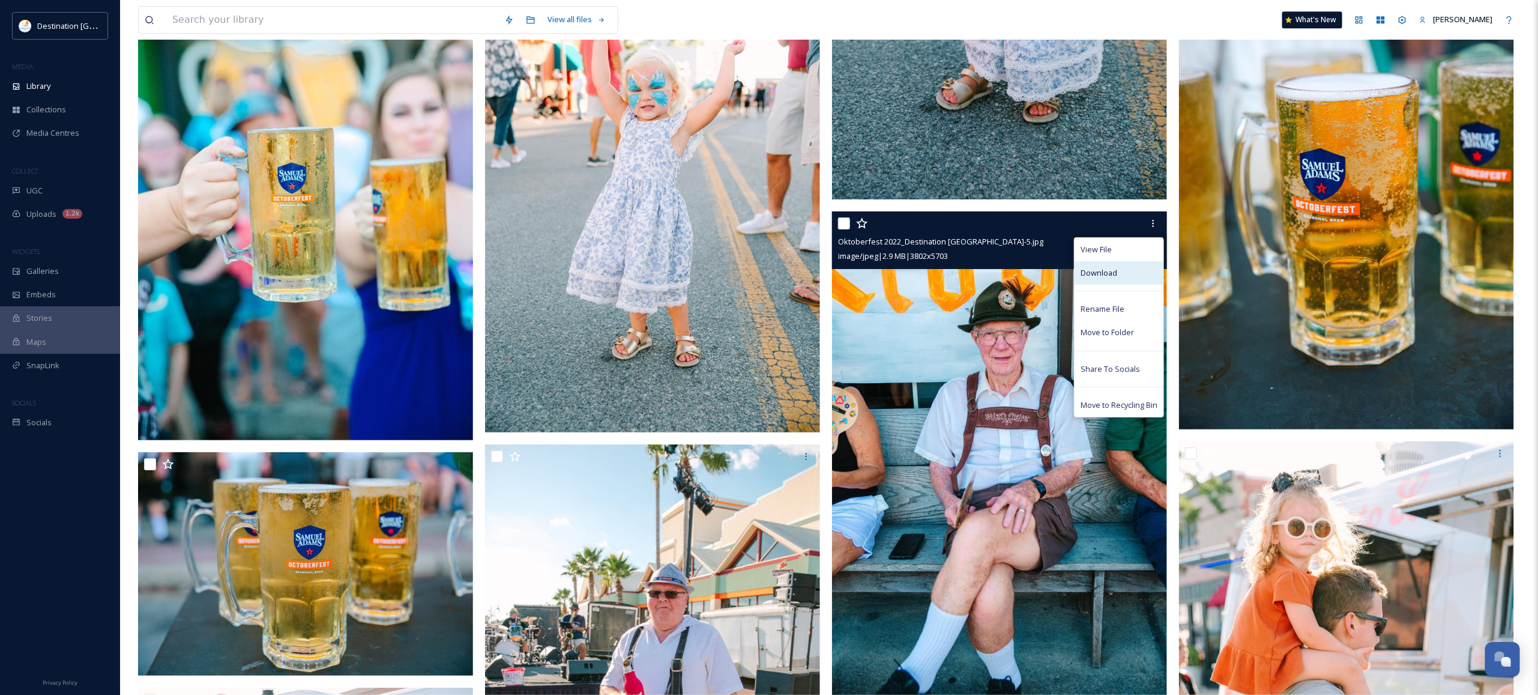
click at [1117, 268] on div "Download" at bounding box center [1119, 272] width 89 height 23
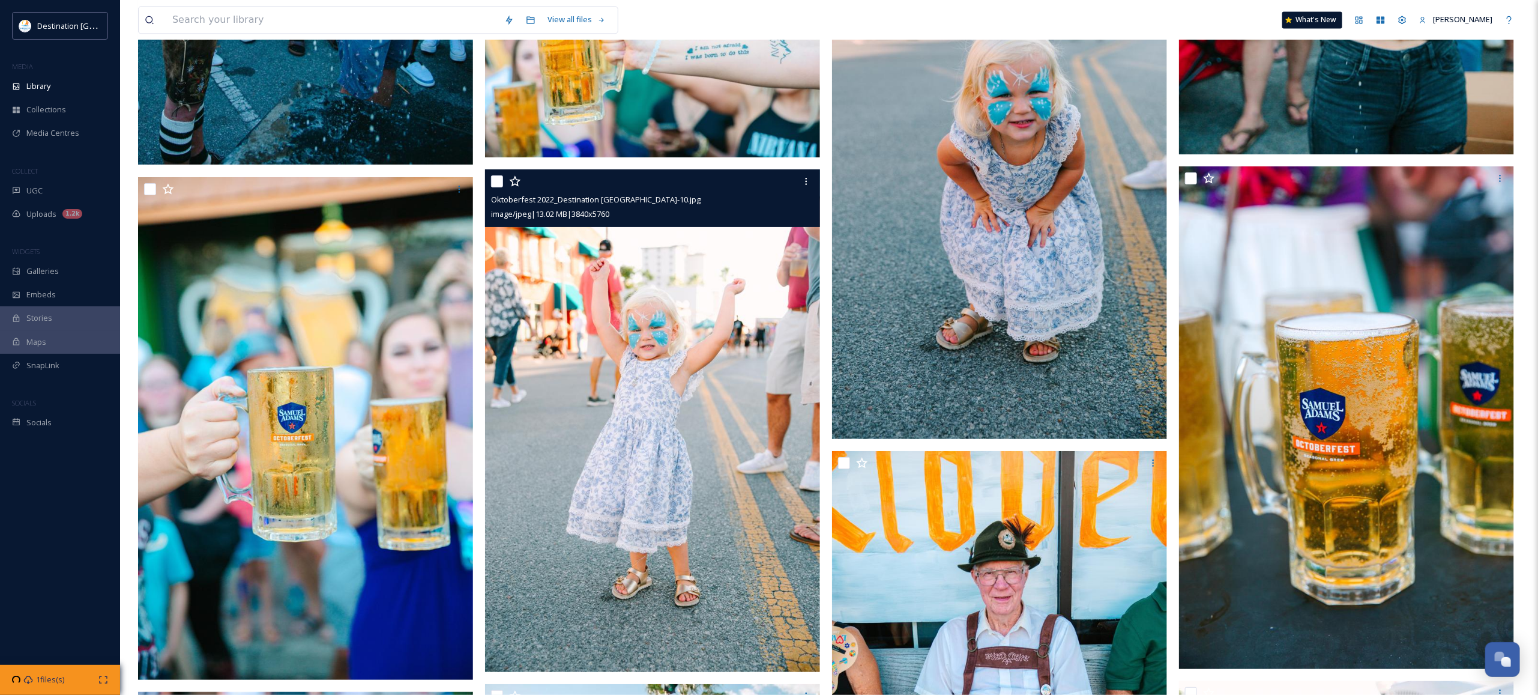
scroll to position [7880, 0]
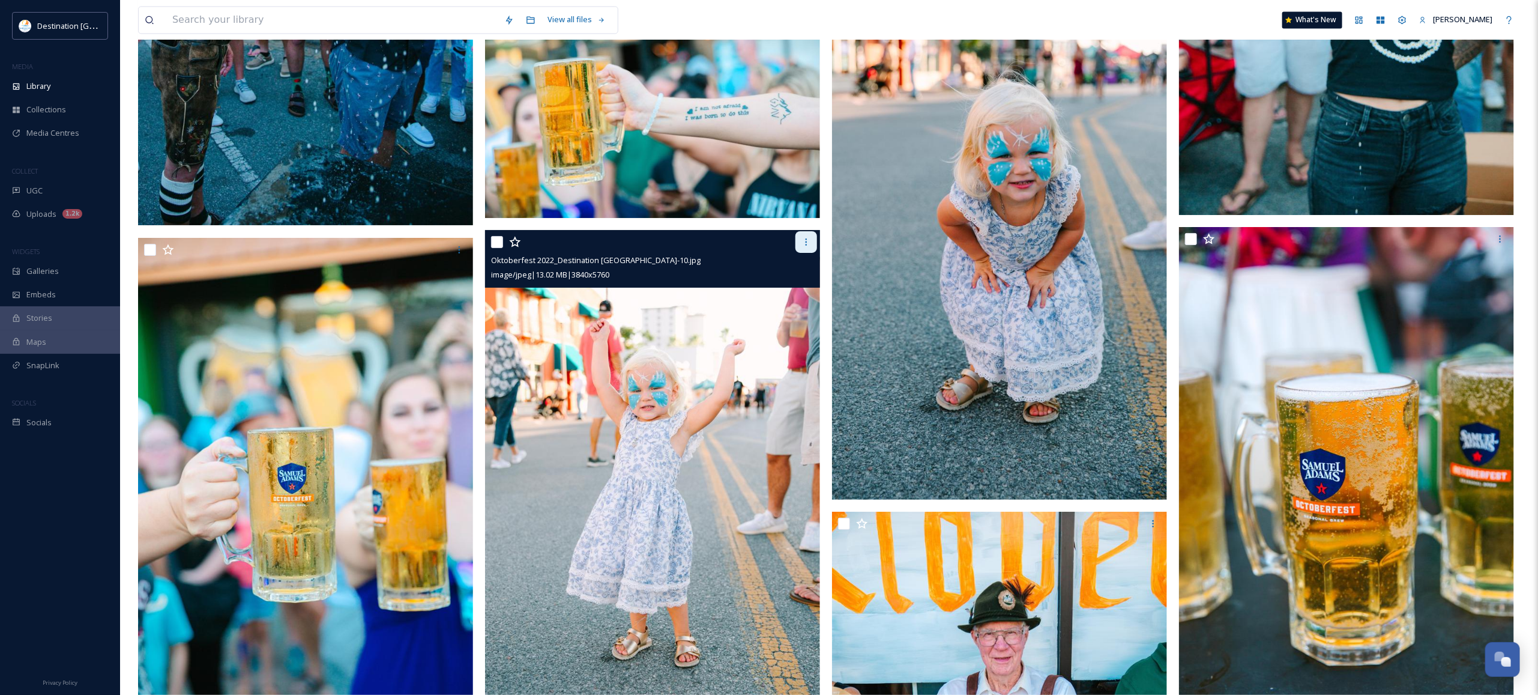
click at [811, 246] on div at bounding box center [807, 242] width 22 height 22
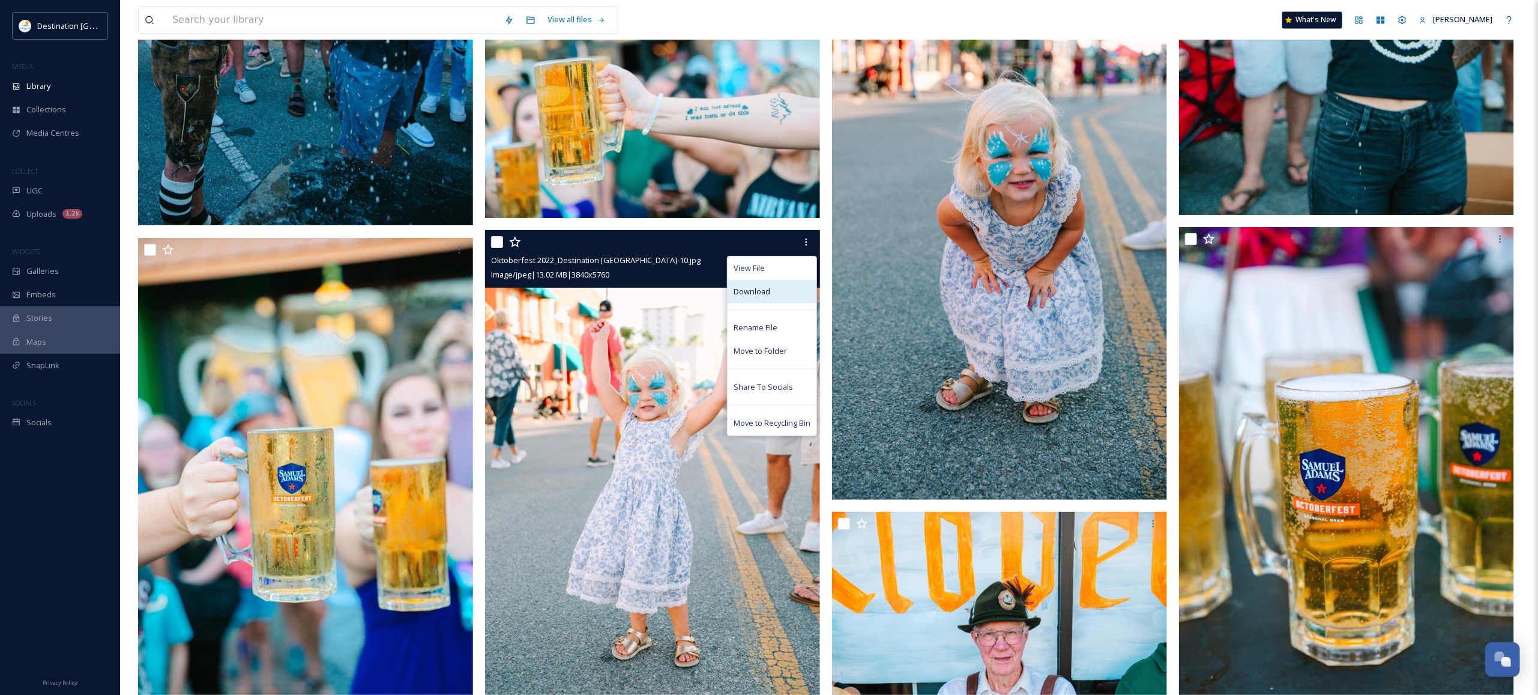
click at [764, 287] on span "Download" at bounding box center [752, 291] width 37 height 11
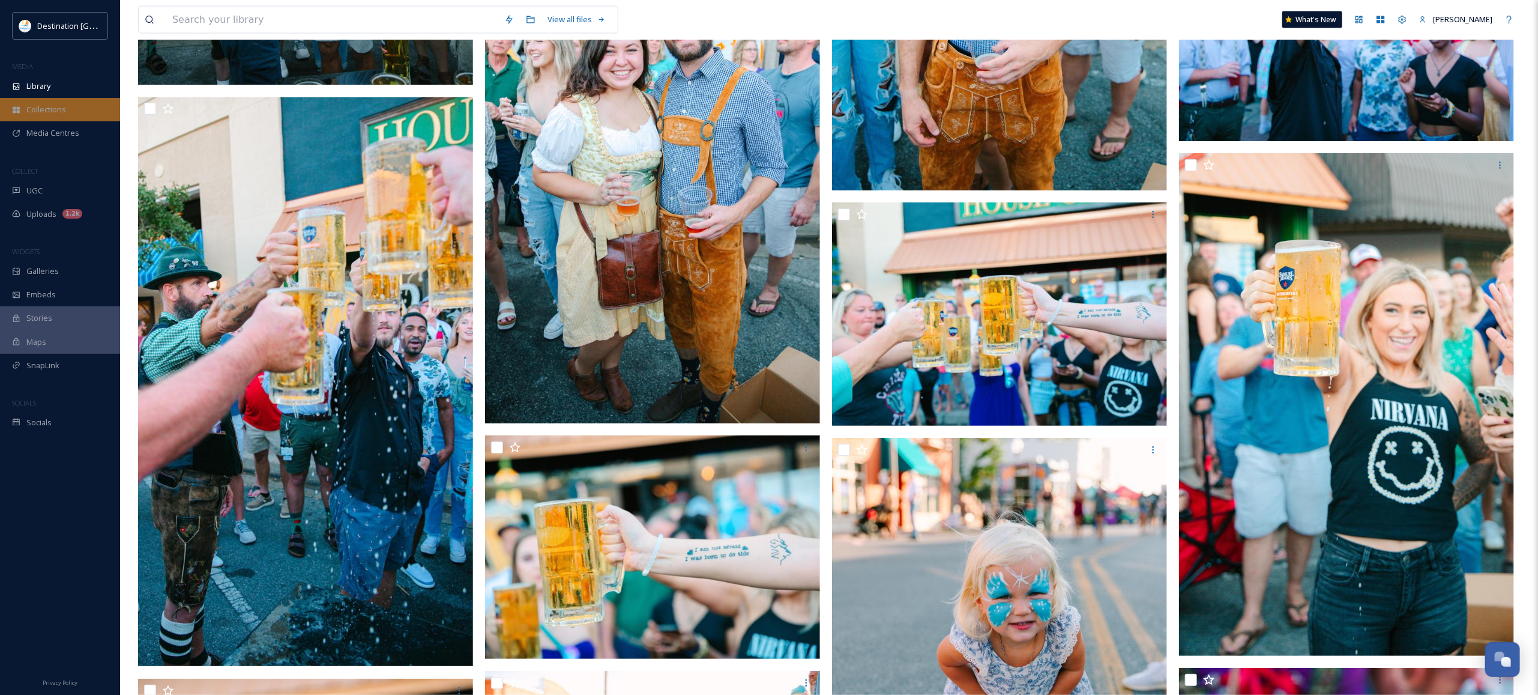
scroll to position [7430, 0]
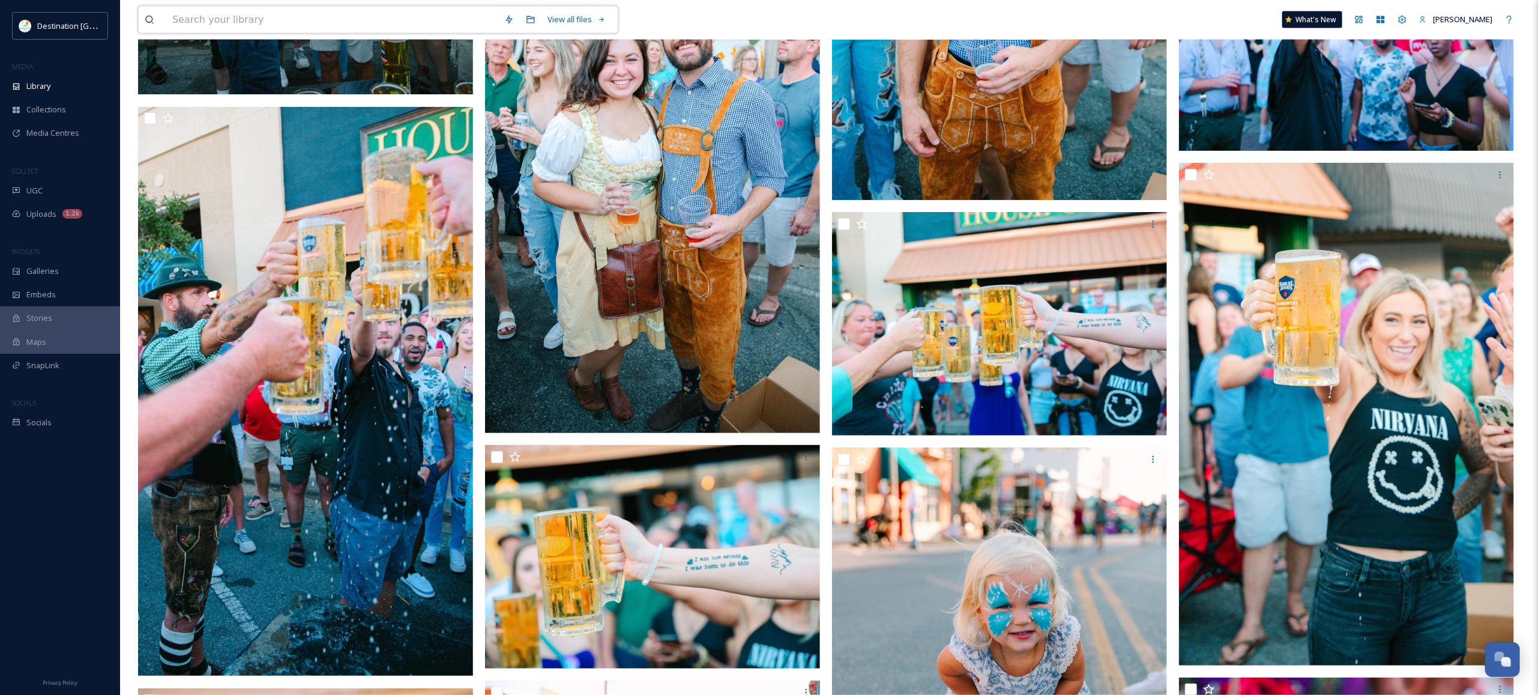
click at [200, 17] on input at bounding box center [332, 20] width 332 height 26
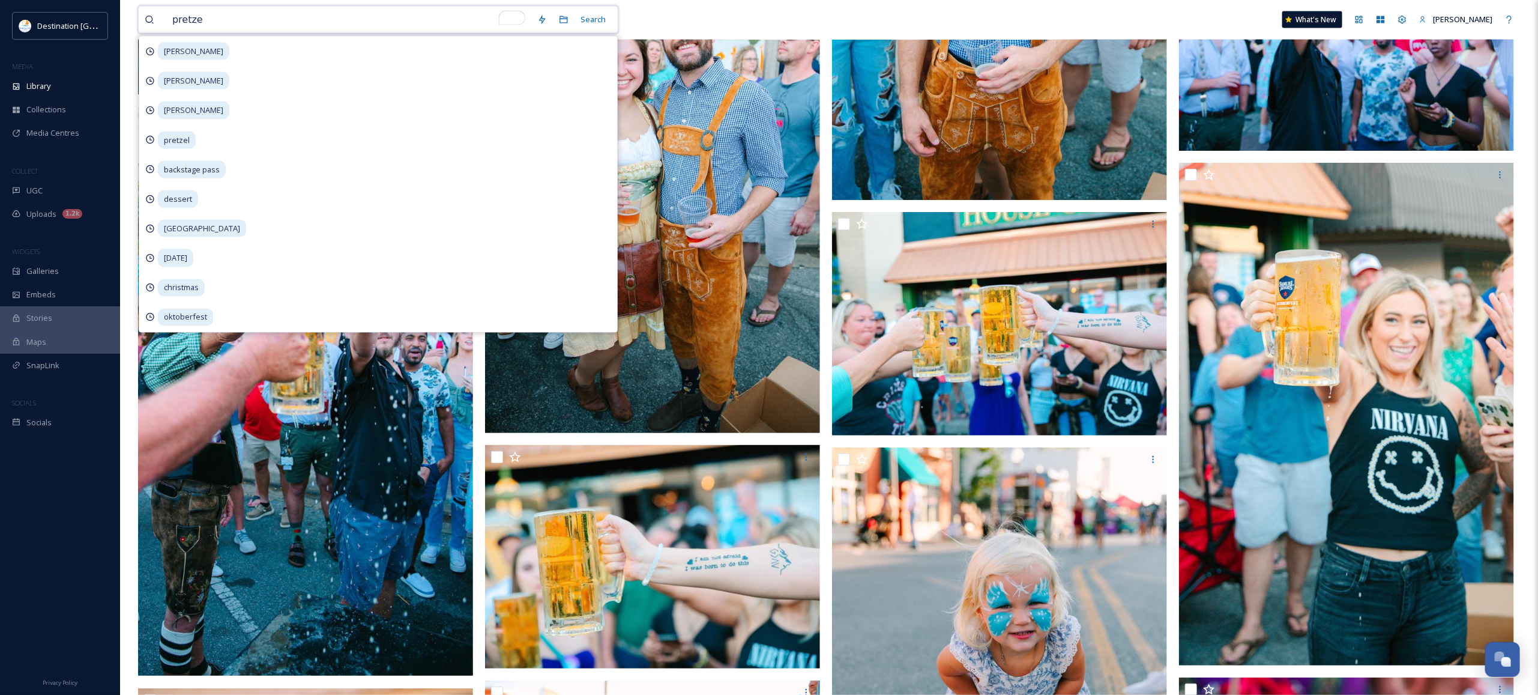
type input "pretzel"
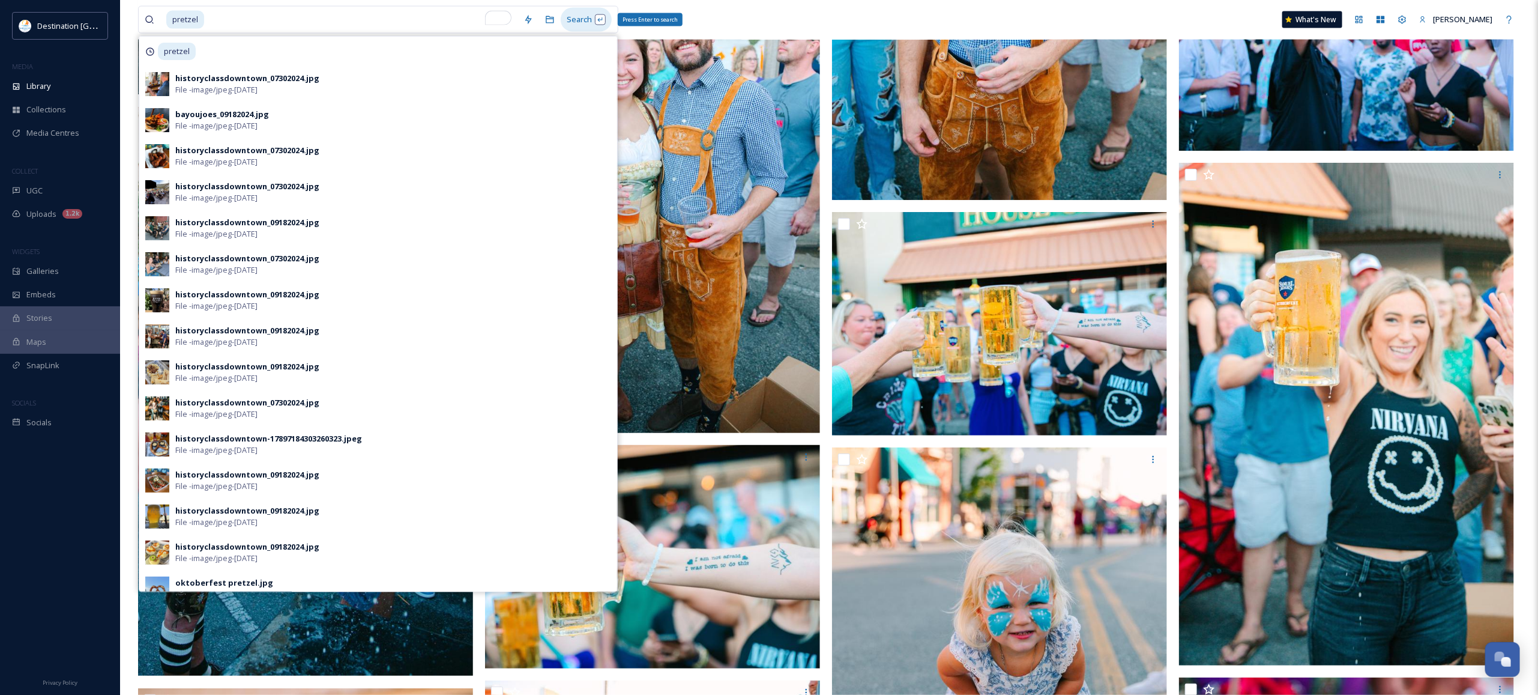
click at [584, 20] on div "Search Press Enter to search" at bounding box center [586, 19] width 51 height 23
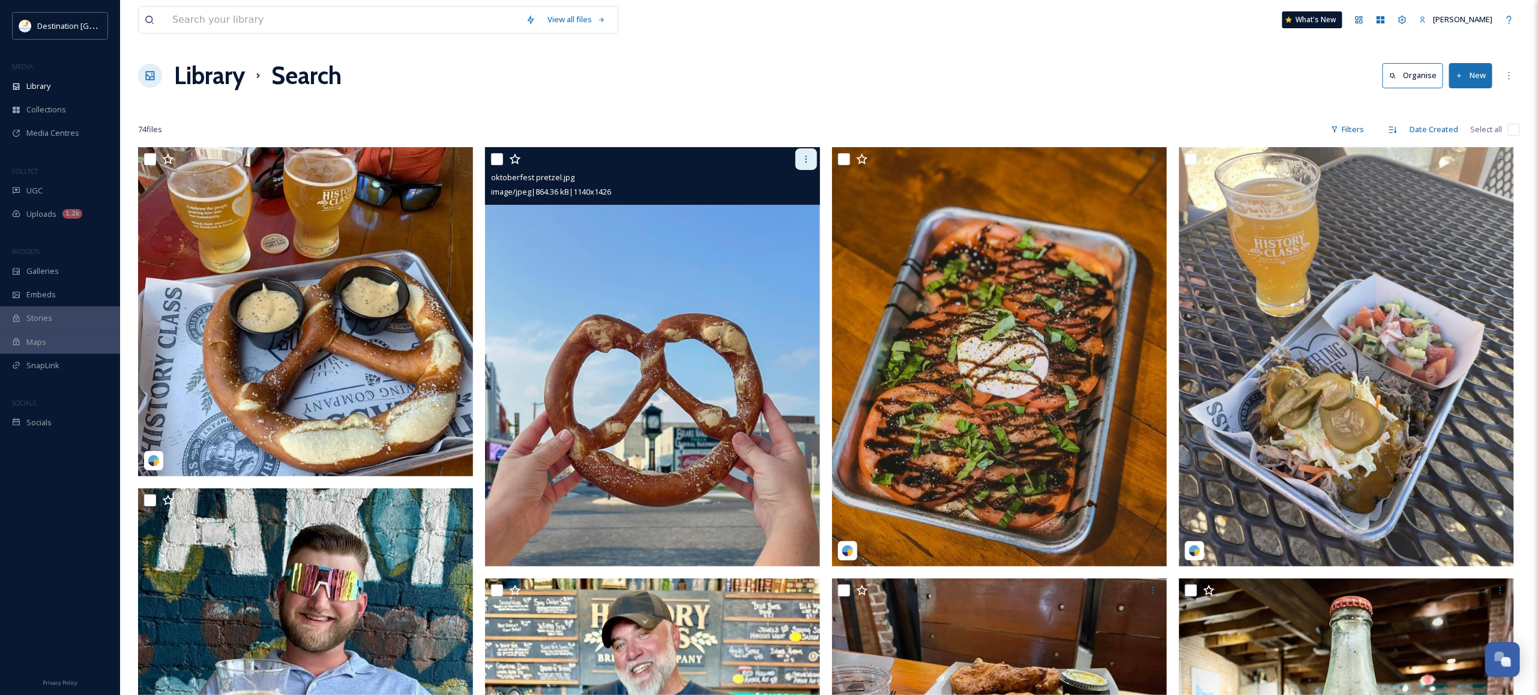
click at [808, 155] on icon at bounding box center [807, 159] width 10 height 10
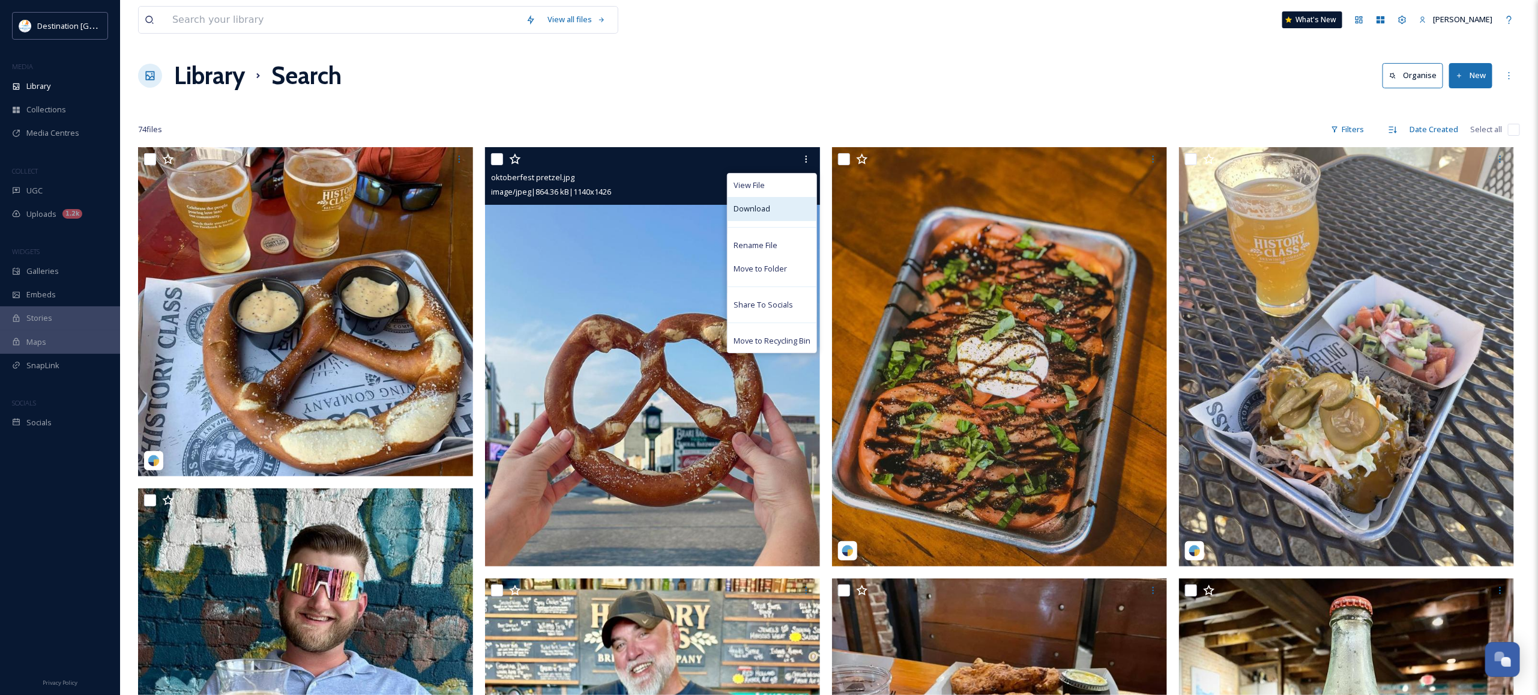
click at [779, 208] on div "Download" at bounding box center [772, 208] width 89 height 23
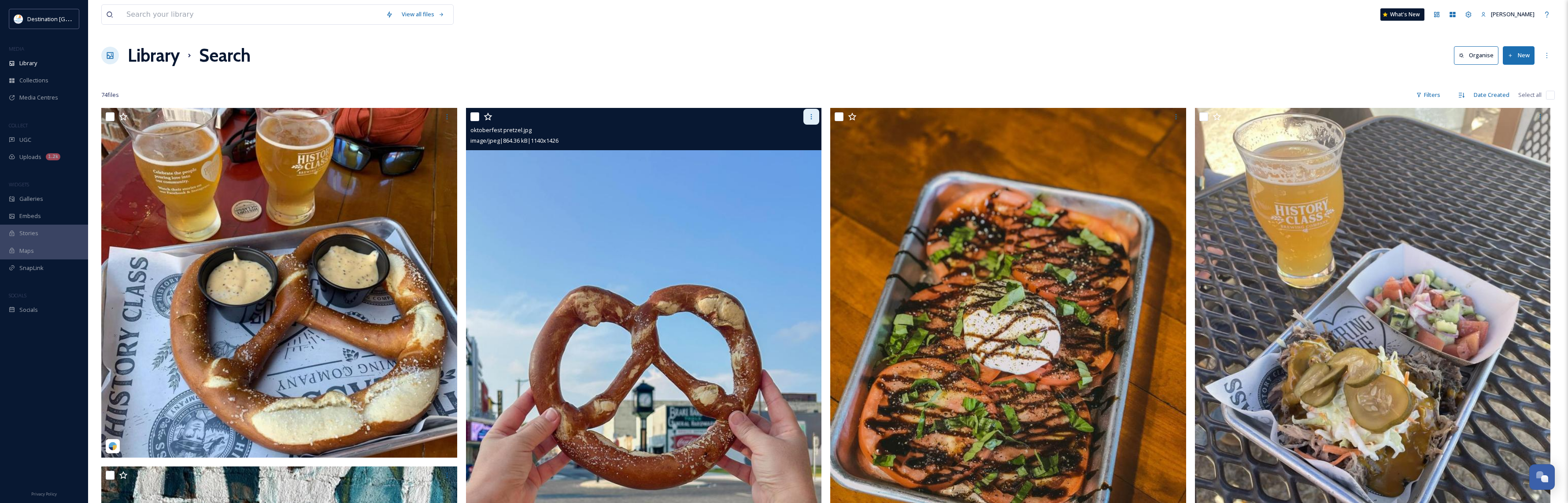
click at [816, 115] on div at bounding box center [812, 117] width 16 height 16
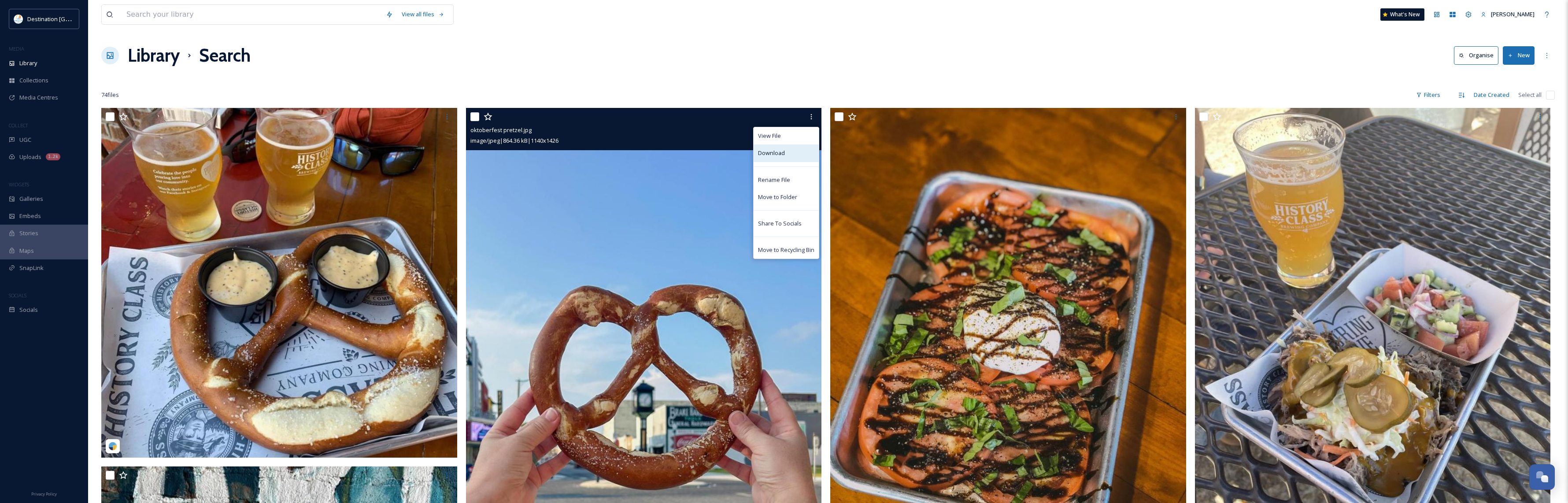
click at [783, 152] on span "Download" at bounding box center [771, 153] width 27 height 8
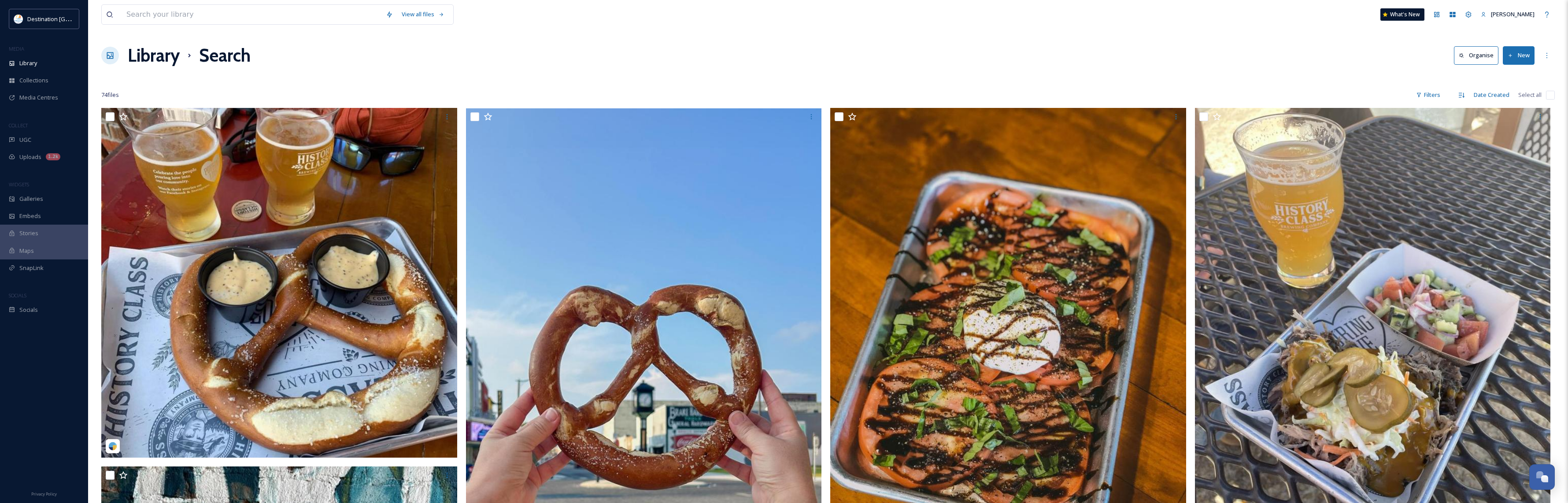
click at [293, 89] on div "74 file s Filters Date Created Select all" at bounding box center [828, 95] width 1454 height 17
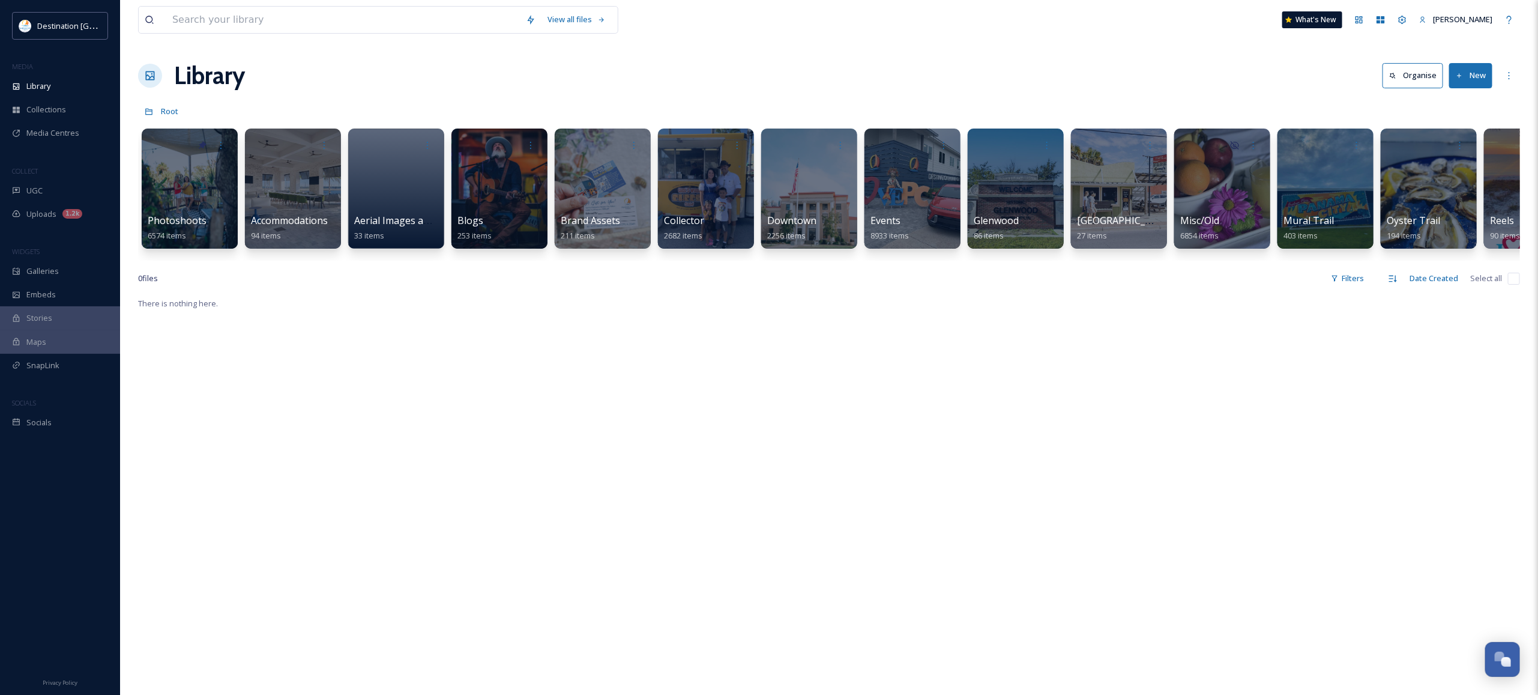
scroll to position [1061, 0]
